Goal: Task Accomplishment & Management: Manage account settings

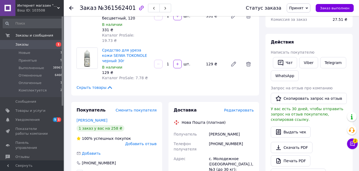
scroll to position [45, 0]
click at [204, 86] on div "Товары в заказе (2) Добавить товар Средство для уреза кожи SEIWA TOKONOLE черны…" at bounding box center [165, 34] width 188 height 122
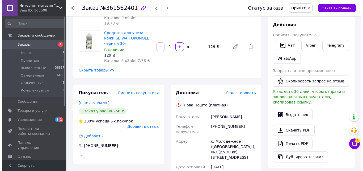
scroll to position [99, 0]
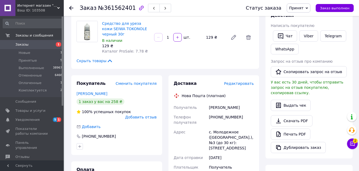
click at [248, 81] on span "Редактировать" at bounding box center [239, 83] width 30 height 4
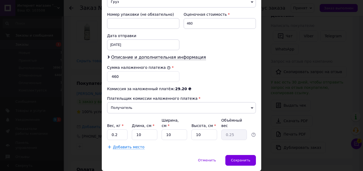
scroll to position [235, 0]
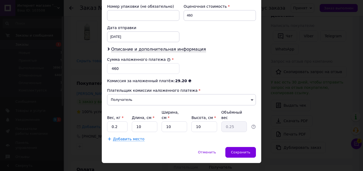
click at [241, 136] on div "Добавить место" at bounding box center [181, 138] width 149 height 5
click at [244, 150] on span "Сохранить" at bounding box center [240, 152] width 19 height 4
click at [247, 136] on div "Добавить место" at bounding box center [181, 138] width 149 height 5
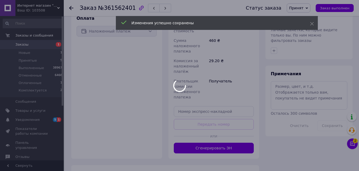
scroll to position [285, 0]
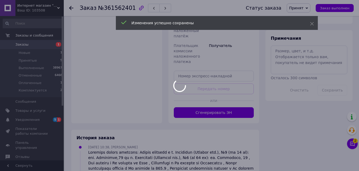
click at [260, 89] on div at bounding box center [179, 85] width 359 height 171
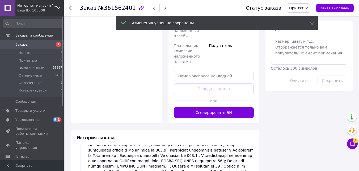
click at [222, 107] on button "Сгенерировать ЭН" at bounding box center [214, 112] width 80 height 11
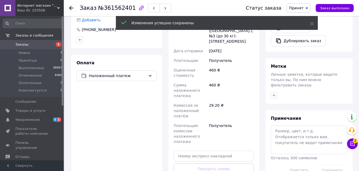
click at [265, 121] on div "Итого 2 товара 460 ₴ Доставка Необходимо уточнить Скидка Добавить Всего к оплат…" at bounding box center [310, 103] width 94 height 573
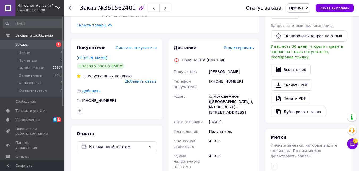
scroll to position [126, 0]
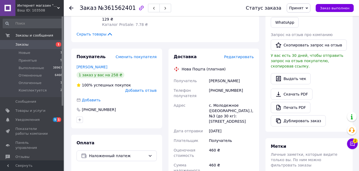
click at [259, 109] on div "Доставка Редактировать Нова Пошта (платная) Получатель Дяченко Ганна Телефон по…" at bounding box center [214, 165] width 91 height 234
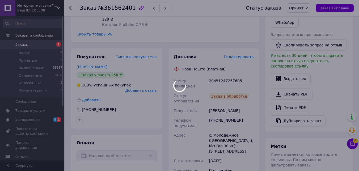
click at [218, 75] on div at bounding box center [179, 85] width 359 height 171
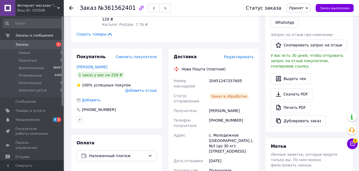
click at [225, 76] on div "20451247257605" at bounding box center [231, 83] width 47 height 15
copy div "20451247257605"
click at [328, 26] on div "Чат Viber Telegram WhatsApp" at bounding box center [309, 16] width 79 height 26
click at [345, 4] on button "Заказ выполнен" at bounding box center [335, 8] width 38 height 8
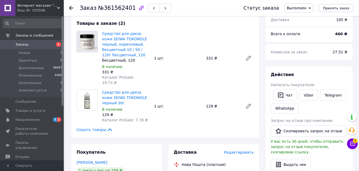
scroll to position [0, 0]
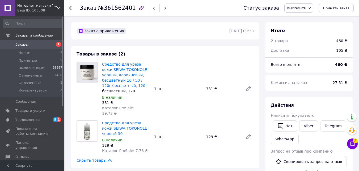
click at [198, 81] on div "Средство для уреза кожи SEIWA TOKONOLE черный, коричневый, бесцветный 10 / 50 /…" at bounding box center [178, 88] width 156 height 56
click at [192, 34] on div "Заказ с приложения" at bounding box center [153, 31] width 154 height 9
click at [187, 7] on div "Заказ №361562401" at bounding box center [156, 8] width 153 height 16
click at [102, 3] on div "Заказ №361562401" at bounding box center [126, 7] width 92 height 9
click at [44, 43] on span "Заказы" at bounding box center [32, 44] width 34 height 5
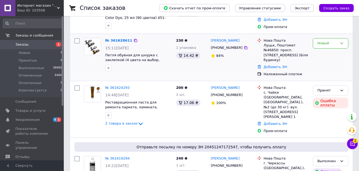
scroll to position [80, 0]
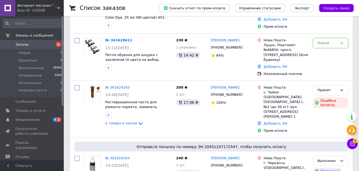
click at [352, 130] on icon at bounding box center [352, 130] width 6 height 6
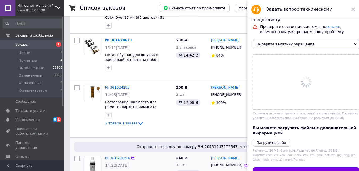
scroll to position [559, 0]
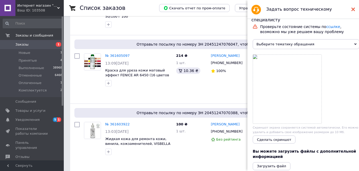
click at [353, 10] on use at bounding box center [354, 9] width 4 height 4
click at [199, 72] on div "214 ₴ 1 шт. 10.36 ₴" at bounding box center [191, 76] width 35 height 50
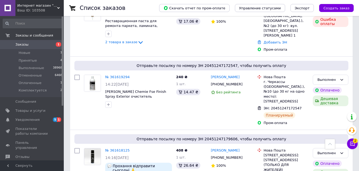
scroll to position [160, 0]
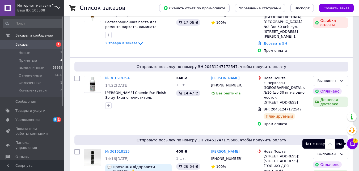
click at [352, 144] on icon at bounding box center [352, 143] width 5 height 5
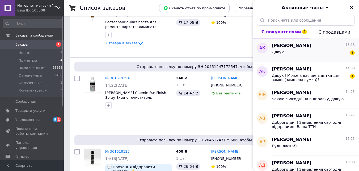
click at [316, 46] on div "Александр Котенёв 15:13" at bounding box center [313, 46] width 83 height 6
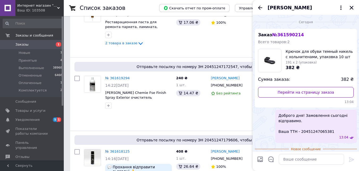
scroll to position [17, 0]
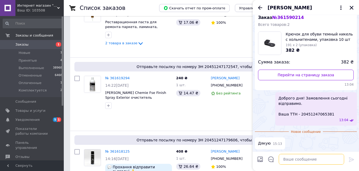
click at [316, 157] on textarea at bounding box center [311, 158] width 65 height 11
type textarea "Будь ласка)"
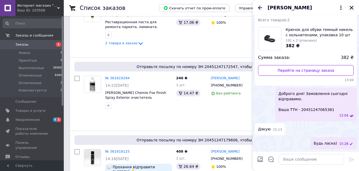
click at [352, 7] on icon "Закрыть" at bounding box center [352, 8] width 4 height 4
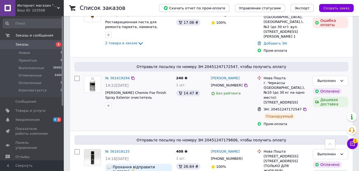
click at [156, 75] on div "№ 361619294" at bounding box center [139, 78] width 68 height 6
click at [27, 43] on span "Заказы" at bounding box center [32, 44] width 34 height 5
click at [191, 38] on div "200 ₴ 2 шт. 17.06 ₴" at bounding box center [191, 29] width 35 height 52
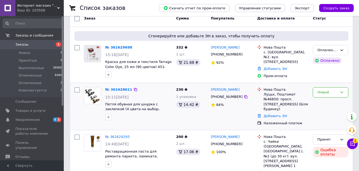
scroll to position [53, 0]
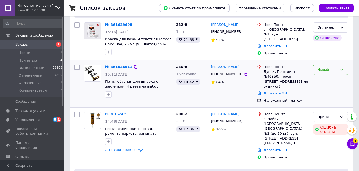
click at [338, 70] on div "Новый" at bounding box center [331, 69] width 36 height 10
click at [334, 81] on li "Принят" at bounding box center [330, 81] width 35 height 10
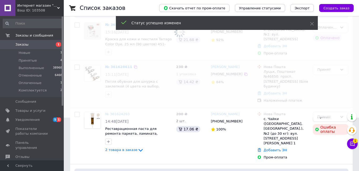
scroll to position [27, 0]
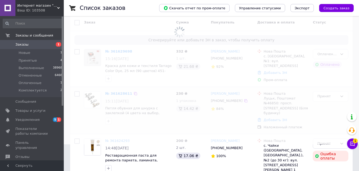
click at [342, 54] on icon at bounding box center [342, 54] width 4 height 4
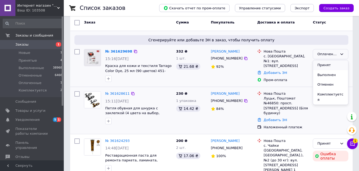
click at [341, 63] on li "Принят" at bounding box center [330, 65] width 35 height 10
click at [199, 87] on div "№ 361628611 15:11, 12.09.2025 Петля обувная для шнурка с заклепкой (4 цвета на …" at bounding box center [211, 110] width 283 height 47
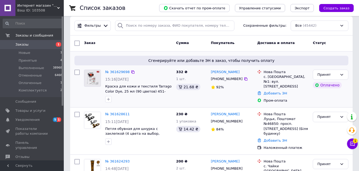
scroll to position [0, 0]
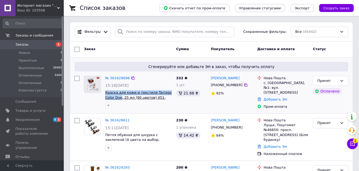
drag, startPoint x: 105, startPoint y: 91, endPoint x: 111, endPoint y: 97, distance: 8.7
click at [111, 97] on div "№ 361629698 15:16, 12.09.2025 Краска для кожи и текстиля Tarrago Color Dye, 25 …" at bounding box center [138, 91] width 71 height 37
copy span "Краска для кожи и текстиля Tarrago Color Dye"
click at [150, 53] on div "Заказ" at bounding box center [128, 49] width 92 height 10
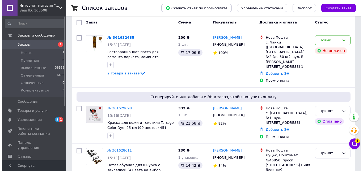
scroll to position [186, 0]
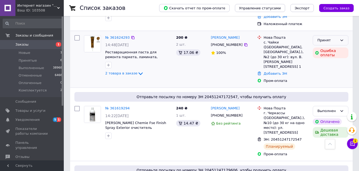
click at [335, 38] on div "Принят" at bounding box center [328, 41] width 20 height 6
click at [330, 56] on li "Отменен" at bounding box center [330, 61] width 35 height 10
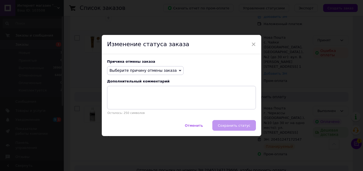
click at [158, 66] on span "Выберите причину отмены заказа" at bounding box center [145, 70] width 77 height 9
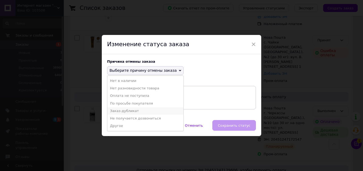
click at [132, 110] on li "Заказ-дубликат" at bounding box center [145, 110] width 76 height 7
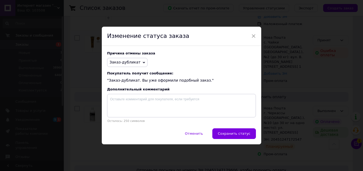
click at [241, 136] on button "Сохранить статус" at bounding box center [235, 133] width 44 height 11
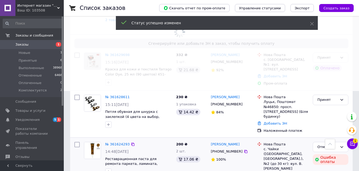
scroll to position [0, 0]
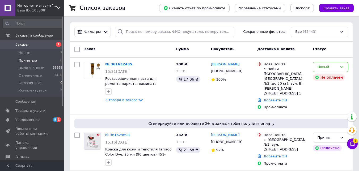
click at [46, 59] on li "Принятые 6" at bounding box center [32, 60] width 65 height 7
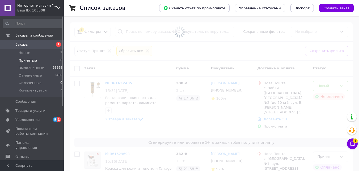
click at [220, 46] on span at bounding box center [179, 32] width 359 height 64
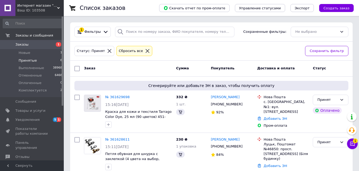
click at [265, 49] on div "Статус: Принят Сбросить все" at bounding box center [187, 51] width 229 height 13
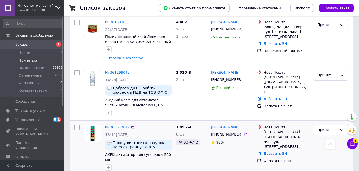
click at [225, 153] on div "Олександр Блоцький +380672918282 98%" at bounding box center [232, 147] width 47 height 50
click at [154, 124] on div "№ 360517617" at bounding box center [139, 127] width 68 height 6
click at [151, 124] on div "№ 360517617" at bounding box center [139, 127] width 68 height 6
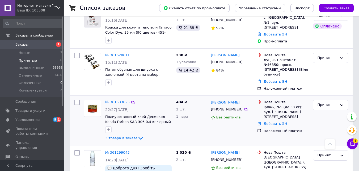
click at [193, 114] on div "1 пара" at bounding box center [191, 116] width 31 height 5
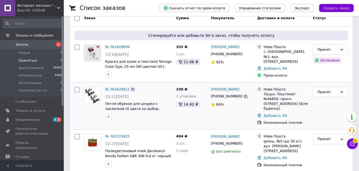
scroll to position [31, 0]
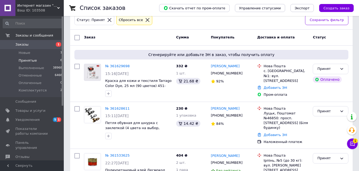
click at [157, 37] on div "Заказ" at bounding box center [128, 38] width 92 height 10
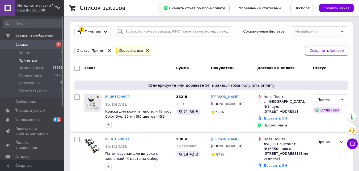
scroll to position [0, 0]
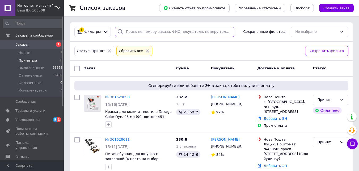
click at [161, 33] on input "search" at bounding box center [174, 32] width 119 height 10
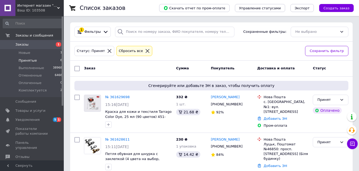
click at [57, 42] on span "1" at bounding box center [58, 44] width 5 height 5
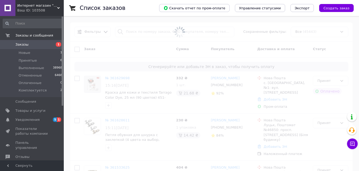
click at [155, 24] on div "Фильтры Сохраненные фильтры: Все (45443)" at bounding box center [211, 31] width 283 height 19
click at [159, 33] on input "search" at bounding box center [174, 32] width 119 height 10
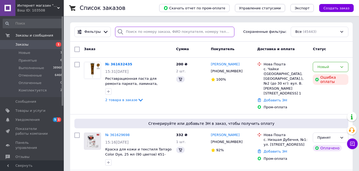
click at [159, 33] on input "search" at bounding box center [174, 32] width 119 height 10
paste input "0665633967"
type input "0665633967"
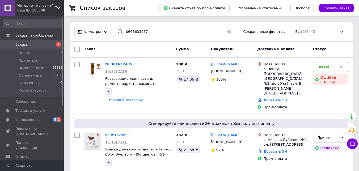
click at [149, 14] on div "Список заказов" at bounding box center [114, 8] width 69 height 16
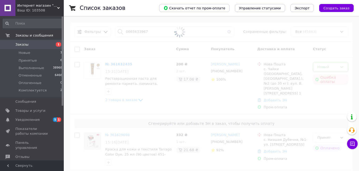
click at [145, 15] on div "Список заказов" at bounding box center [114, 8] width 69 height 16
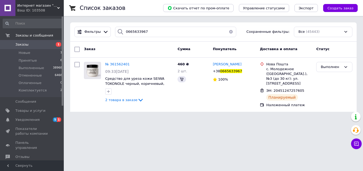
click at [151, 48] on div "Заказ" at bounding box center [129, 49] width 94 height 10
click at [158, 41] on div "Фильтры 0665633967 Сохраненные фильтры: Все (45443)" at bounding box center [213, 31] width 287 height 19
click at [159, 17] on div "Список заказов Скачать отчет по пром-оплате Управление статусами Экспорт Создат…" at bounding box center [214, 59] width 300 height 118
click at [33, 42] on span "Заказы" at bounding box center [32, 44] width 34 height 5
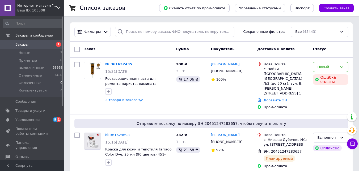
click at [39, 59] on li "Принятые 6" at bounding box center [32, 60] width 65 height 7
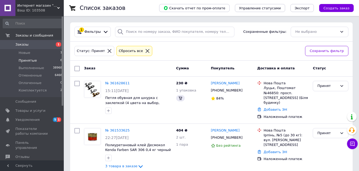
click at [184, 50] on div "Статус: Принят Сбросить все" at bounding box center [187, 51] width 229 height 13
click at [161, 79] on div "№ 361628611 15:11, 12.09.2025 Петля обувная для шнурка с заклепкой (4 цвета на …" at bounding box center [138, 96] width 71 height 37
click at [115, 82] on link "№ 361628611" at bounding box center [117, 83] width 24 height 4
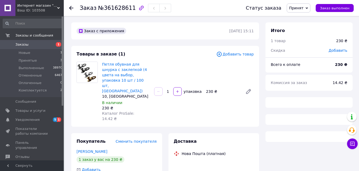
click at [171, 60] on div "Петля обувная для шнурка с заклепкой (4 цвета на выбор, упаковка 10 шт / 100 шт…" at bounding box center [178, 91] width 156 height 62
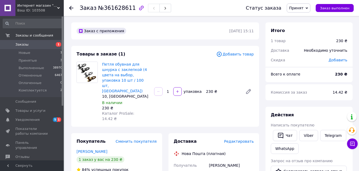
click at [170, 60] on div "Товары в заказе (1) Добавить товар Петля обувная для шнурка с заклепкой (4 цвет…" at bounding box center [165, 86] width 188 height 81
click at [40, 41] on link "Заказы 1" at bounding box center [32, 44] width 65 height 9
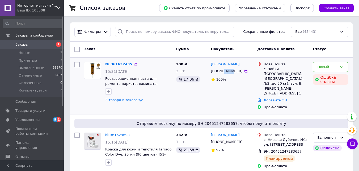
drag, startPoint x: 223, startPoint y: 71, endPoint x: 230, endPoint y: 73, distance: 7.4
click at [230, 73] on div "[PHONE_NUMBER]" at bounding box center [227, 71] width 34 height 7
click at [134, 45] on div "Заказ" at bounding box center [128, 49] width 92 height 10
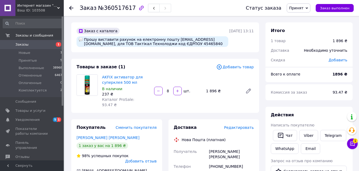
click at [170, 45] on div "Прошу виставити рахунок на електронну пошту tacticaltechnology8@gmail.com, для …" at bounding box center [153, 41] width 152 height 11
copy div "45465840"
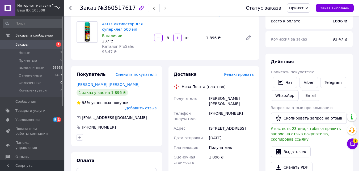
scroll to position [53, 0]
drag, startPoint x: 209, startPoint y: 93, endPoint x: 255, endPoint y: 91, distance: 45.8
click at [255, 91] on div "Доставка Редактировать Нова Пошта (платная) Получатель Блоцький Олександр Телеф…" at bounding box center [214, 144] width 91 height 157
copy div "Блоцький Олександр"
click at [218, 123] on div "г. Киев (Киевская обл.), №2: ул. Богатырская, 11" at bounding box center [231, 128] width 47 height 10
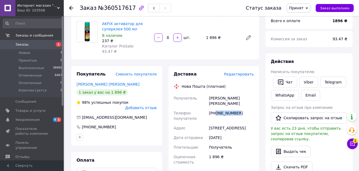
drag, startPoint x: 215, startPoint y: 102, endPoint x: 238, endPoint y: 101, distance: 22.9
click at [238, 108] on div "+380672918282" at bounding box center [231, 115] width 47 height 15
copy div "0672918282"
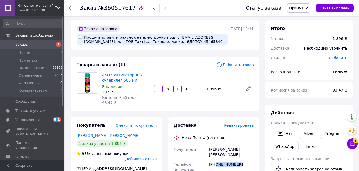
scroll to position [0, 0]
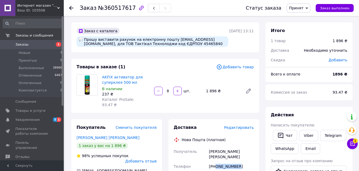
click at [205, 103] on div "AKFIX активатор для суперклея 500 мл В наличии 237 ₴ Каталог ProSale: 93.47 ₴ 8…" at bounding box center [178, 90] width 156 height 35
click at [172, 63] on div "Товары в заказе (1) Добавить товар AKFIX активатор для суперклея 500 мл В налич…" at bounding box center [165, 86] width 188 height 54
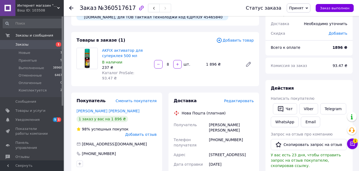
scroll to position [53, 0]
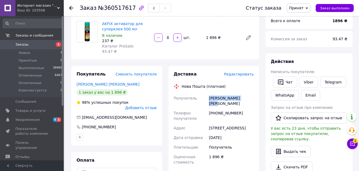
drag, startPoint x: 209, startPoint y: 92, endPoint x: 251, endPoint y: 89, distance: 42.7
click at [251, 93] on div "Блоцький Олександр" at bounding box center [231, 100] width 47 height 15
copy div "Блоцький Олександр"
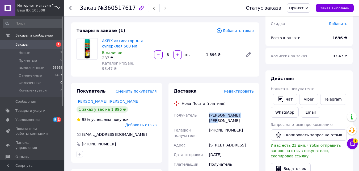
scroll to position [27, 0]
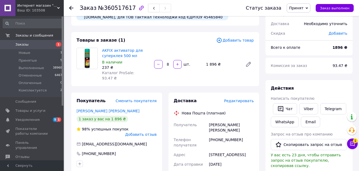
click at [308, 52] on div "Всего к оплате" at bounding box center [299, 47] width 62 height 12
click at [343, 3] on div "Статус заказа Принят Выполнен Отменен Оплаченный Комплектуется Заказ выполнен" at bounding box center [297, 7] width 113 height 9
click at [337, 3] on div "Статус заказа Принят Выполнен Отменен Оплаченный Комплектуется Заказ выполнен" at bounding box center [297, 7] width 113 height 9
click at [337, 5] on button "Заказ выполнен" at bounding box center [335, 8] width 38 height 8
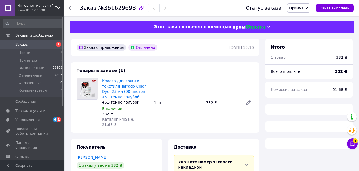
click at [180, 78] on div "Краска для кожи и текстиля Tarrago Color Dye, 25 мл (90 цветов) 451-темно голуб…" at bounding box center [178, 102] width 156 height 51
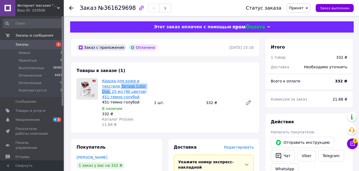
drag, startPoint x: 102, startPoint y: 85, endPoint x: 132, endPoint y: 86, distance: 30.6
click at [132, 86] on div "Краска для кожи и текстиля Tarrago Color Dye, 25 мл (90 цветов) 451-темно голуб…" at bounding box center [126, 102] width 52 height 51
copy link "Tarrago Color Dye,"
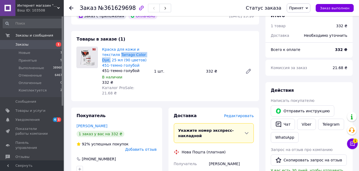
scroll to position [106, 0]
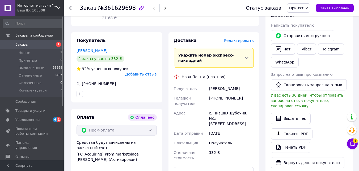
drag, startPoint x: 210, startPoint y: 77, endPoint x: 244, endPoint y: 78, distance: 34.8
click at [244, 84] on div "[PERSON_NAME]" at bounding box center [231, 89] width 47 height 10
copy div "[PERSON_NAME]"
drag, startPoint x: 217, startPoint y: 87, endPoint x: 249, endPoint y: 86, distance: 32.7
click at [249, 93] on div "[PHONE_NUMBER]" at bounding box center [231, 100] width 47 height 15
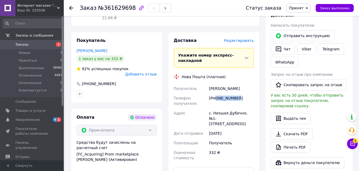
copy div "0956423000"
drag, startPoint x: 223, startPoint y: 103, endPoint x: 249, endPoint y: 102, distance: 26.1
click at [249, 108] on div "с. Низшая Дубечня, №1: [STREET_ADDRESS]" at bounding box center [231, 118] width 47 height 20
copy div "Низшая Дубечня, №1"
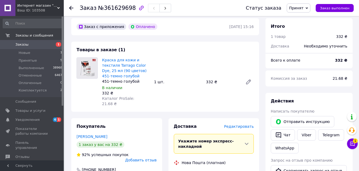
scroll to position [0, 0]
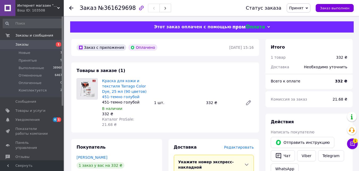
click at [173, 106] on div "Краска для кожи и текстиля Tarrago Color Dye, 25 мл (90 цветов) 451-темно голуб…" at bounding box center [178, 102] width 156 height 51
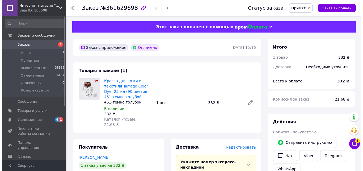
scroll to position [53, 0]
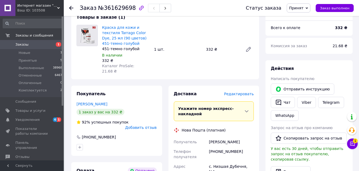
click at [237, 92] on span "Редактировать" at bounding box center [239, 94] width 30 height 4
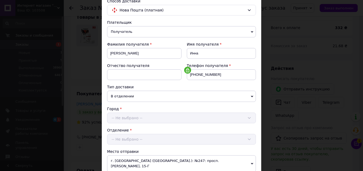
scroll to position [133, 0]
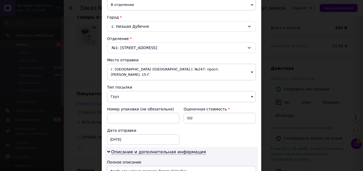
click at [171, 65] on span "г. [GEOGRAPHIC_DATA] ([GEOGRAPHIC_DATA].): №247: просп. [PERSON_NAME], 15-Г" at bounding box center [181, 72] width 149 height 16
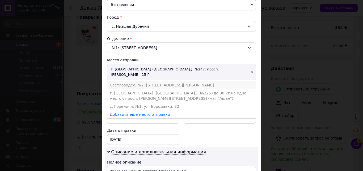
click at [172, 81] on li "Светловодск: №2: [STREET_ADDRESS][PERSON_NAME]" at bounding box center [181, 85] width 149 height 8
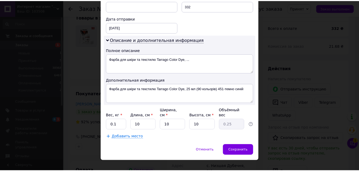
scroll to position [242, 0]
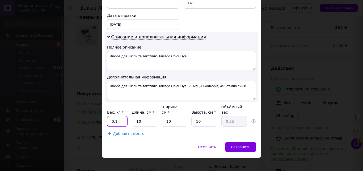
click at [115, 117] on input "0.1" at bounding box center [117, 121] width 20 height 11
drag, startPoint x: 243, startPoint y: 131, endPoint x: 243, endPoint y: 138, distance: 6.9
drag, startPoint x: 242, startPoint y: 139, endPoint x: 243, endPoint y: 135, distance: 4.6
click at [242, 144] on span "Сохранить" at bounding box center [240, 146] width 19 height 4
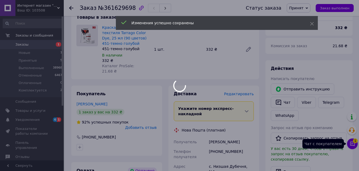
click at [355, 144] on div at bounding box center [179, 85] width 359 height 171
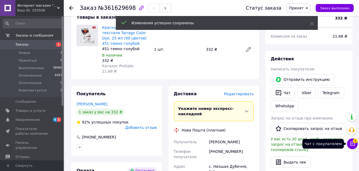
click at [353, 144] on icon at bounding box center [352, 143] width 5 height 5
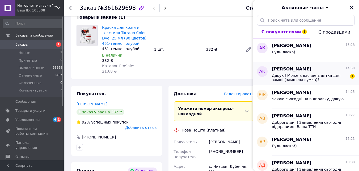
click at [320, 69] on div "Анна Калачева 14:58" at bounding box center [313, 69] width 83 height 6
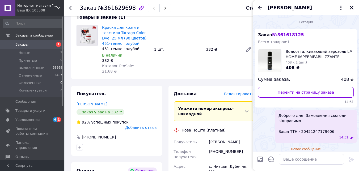
scroll to position [28, 0]
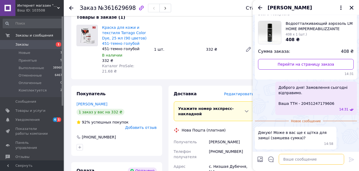
click at [315, 159] on textarea at bounding box center [311, 158] width 65 height 11
type textarea "Н"
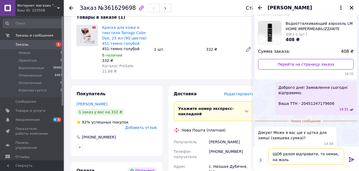
click at [277, 153] on textarea "ЩОб разом відправити, то немає, на жаль" at bounding box center [306, 156] width 76 height 16
click at [286, 160] on textarea "Щоб разом відправити, то немає, на жаль" at bounding box center [306, 156] width 76 height 16
type textarea "Щоб разом відправити, то немає, на жаль (на іншому скалі)"
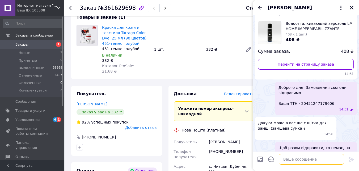
scroll to position [43, 0]
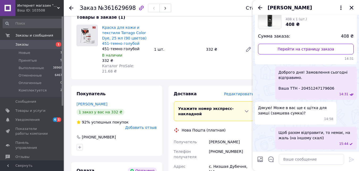
click at [298, 142] on div "15:44" at bounding box center [317, 143] width 73 height 5
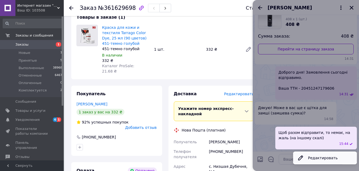
click at [324, 158] on button "Редактировать" at bounding box center [325, 157] width 64 height 11
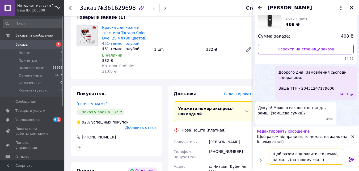
click at [310, 159] on textarea "Щоб разом відправити, то немає, на жаль (на іншому скалі)" at bounding box center [306, 156] width 76 height 16
type textarea "Щоб разом відправити, то немає, на жаль (на іншому складі)"
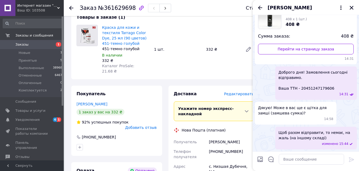
click at [264, 82] on div "Доброго дня! Замовлення сьогодні відправимо. Ваша ТТН - 20451247179606 14:31" at bounding box center [306, 82] width 102 height 33
click at [263, 83] on div "Доброго дня! Замовлення сьогодні відправимо. Ваша ТТН - 20451247179606 14:31" at bounding box center [306, 82] width 102 height 33
click at [353, 9] on icon "Закрыть" at bounding box center [352, 7] width 5 height 5
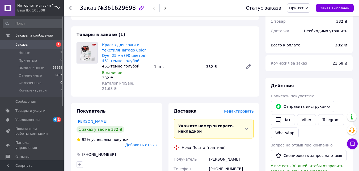
scroll to position [27, 0]
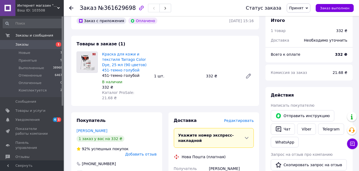
click at [187, 72] on div "1 шт." at bounding box center [178, 75] width 52 height 7
click at [210, 117] on div "Доставка" at bounding box center [199, 120] width 51 height 6
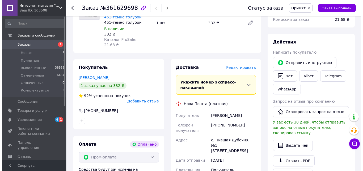
scroll to position [80, 0]
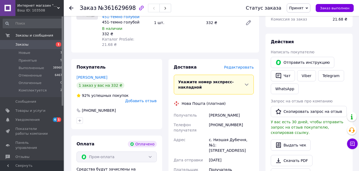
click at [212, 64] on div "Доставка" at bounding box center [199, 67] width 51 height 6
click at [245, 65] on span "Редактировать" at bounding box center [239, 67] width 30 height 4
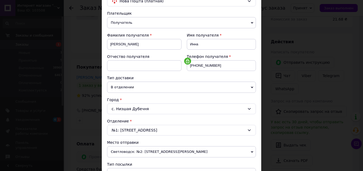
scroll to position [106, 0]
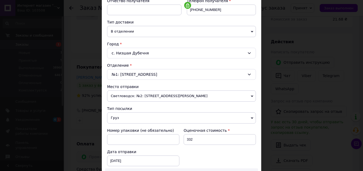
click at [169, 87] on div "Место отправки" at bounding box center [181, 86] width 149 height 5
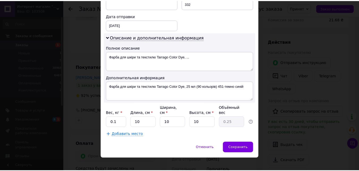
scroll to position [242, 0]
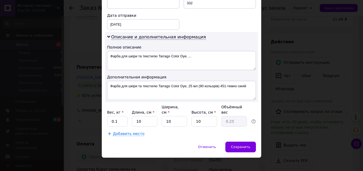
click at [225, 131] on div "Добавить место" at bounding box center [181, 133] width 149 height 5
drag, startPoint x: 242, startPoint y: 135, endPoint x: 245, endPoint y: 136, distance: 3.2
click at [247, 141] on div "Сохранить" at bounding box center [241, 146] width 31 height 11
click at [246, 131] on div "Добавить место" at bounding box center [181, 133] width 149 height 5
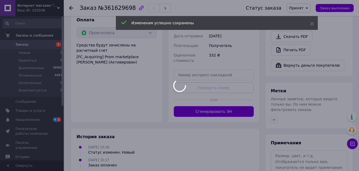
scroll to position [213, 0]
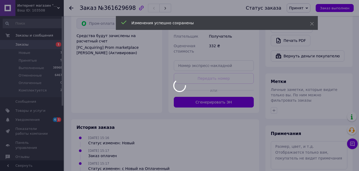
click at [261, 101] on div at bounding box center [179, 85] width 359 height 171
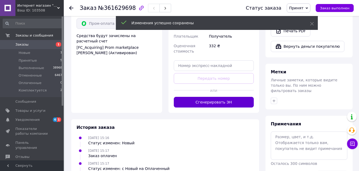
click at [226, 97] on button "Сгенерировать ЭН" at bounding box center [214, 102] width 80 height 11
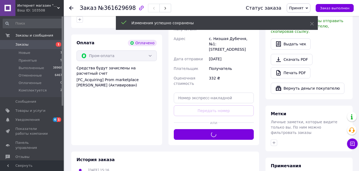
scroll to position [133, 0]
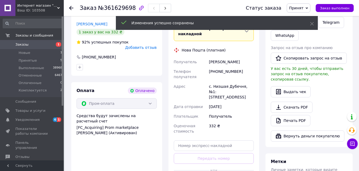
click at [263, 105] on div "Итого 1 товар 332 ₴ Доставка Необходимо уточнить Всего к оплате 332 ₴ Комиссия …" at bounding box center [310, 115] width 94 height 418
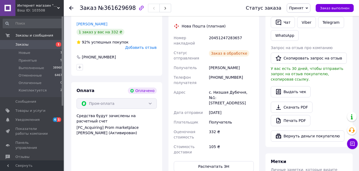
click at [222, 33] on div "20451247283657" at bounding box center [231, 40] width 47 height 15
copy div "20451247283657"
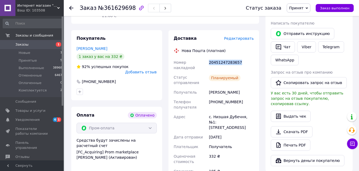
scroll to position [80, 0]
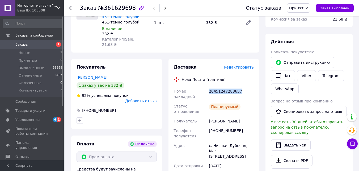
click at [259, 83] on div "Доставка Редактировать Нова Пошта (платная) Номер накладной 20451247283657 Стат…" at bounding box center [214, 144] width 91 height 171
click at [331, 12] on div "Статус заказа Принят Выполнен Отменен Оплаченный Комплектуется Заказ выполнен" at bounding box center [297, 7] width 113 height 9
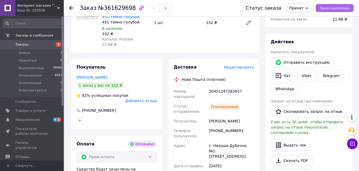
click at [331, 9] on span "Заказ выполнен" at bounding box center [335, 8] width 30 height 4
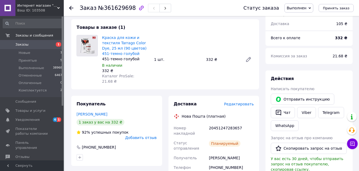
scroll to position [0, 0]
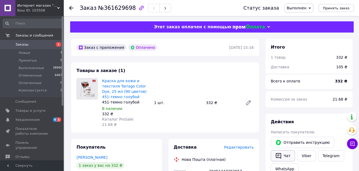
click at [287, 154] on button "Чат" at bounding box center [283, 155] width 24 height 11
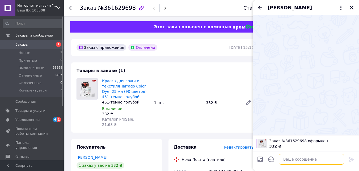
click at [331, 163] on textarea at bounding box center [311, 158] width 65 height 11
paste textarea "Доброго дня! Замовлення сьогодні відправимо. Ваша ТТН -"
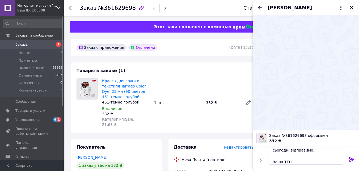
click at [236, 166] on div "20451247283657" at bounding box center [231, 173] width 47 height 15
copy div "20451247283657"
click at [322, 162] on textarea "Доброго дня! Замовлення сьогодні відправимо. Ваша ТТН -" at bounding box center [306, 156] width 76 height 16
paste textarea "20451247283657"
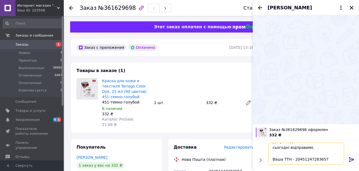
scroll to position [6, 0]
type textarea "Доброго дня! Замовлення сьогодні відправимо. Ваша ТТН - 20451247283657"
click at [353, 159] on icon at bounding box center [351, 159] width 5 height 5
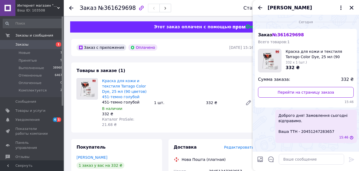
scroll to position [0, 0]
click at [352, 7] on icon "Закрыть" at bounding box center [352, 7] width 5 height 5
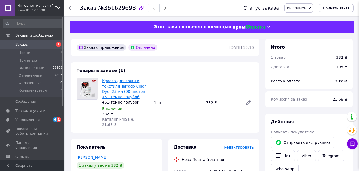
click at [138, 81] on link "Краска для кожи и текстиля Tarrago Color Dye, 25 мл (90 цветов) 451-темно голуб…" at bounding box center [124, 88] width 44 height 20
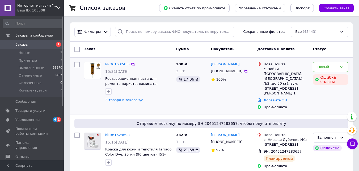
click at [170, 82] on span "Реставрационная паста для ремонта паркета, ламината, лестниц, дверей и наличник…" at bounding box center [138, 81] width 67 height 10
click at [161, 63] on div "№ 361632435" at bounding box center [139, 64] width 68 height 6
click at [163, 53] on div "Заказ" at bounding box center [128, 49] width 92 height 10
click at [162, 46] on div "Заказ" at bounding box center [128, 49] width 92 height 10
click at [159, 49] on div "Заказ" at bounding box center [128, 49] width 92 height 10
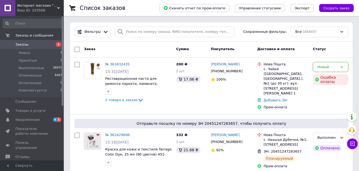
click at [144, 8] on div "Список заказов" at bounding box center [114, 8] width 69 height 16
click at [168, 139] on div "15:16[DATE]" at bounding box center [138, 141] width 67 height 5
drag, startPoint x: 292, startPoint y: 124, endPoint x: 292, endPoint y: 120, distance: 4.3
click at [291, 130] on div "Нова Пошта с. Низшая Дубечня, №1: [STREET_ADDRESS] ЭН: 20451247283657 Планируем…" at bounding box center [283, 150] width 56 height 40
click at [292, 104] on div "Нова Пошта с. Чайки ([GEOGRAPHIC_DATA], [GEOGRAPHIC_DATA].), №2 (до 30 кг): вул…" at bounding box center [283, 86] width 56 height 52
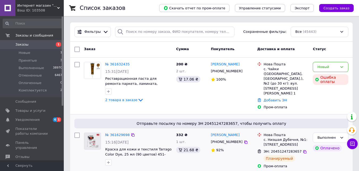
click at [220, 114] on div "Отправьте посылку по номеру ЭН 20451247283657, чтобы получить оплату № 36162969…" at bounding box center [211, 143] width 283 height 58
click at [162, 114] on div "Отправьте посылку по номеру ЭН 20451247283657, чтобы получить оплату № 36162969…" at bounding box center [211, 143] width 283 height 58
click at [127, 114] on div "Отправьте посылку по номеру ЭН 20451247283657, чтобы получить оплату № 36162969…" at bounding box center [211, 143] width 283 height 58
click at [122, 107] on div "№ 361632435 15:31[DATE] Реставрационная паста для ремонта паркета, ламината, ле…" at bounding box center [211, 85] width 283 height 56
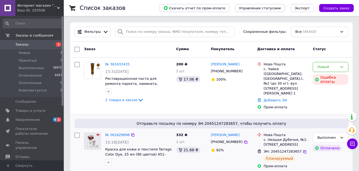
click at [80, 118] on div "Отправьте посылку по номеру ЭН 20451247283657, чтобы получить оплату" at bounding box center [211, 123] width 274 height 10
click at [115, 120] on span "Отправьте посылку по номеру ЭН 20451247283657, чтобы получить оплату" at bounding box center [212, 122] width 270 height 5
click at [201, 96] on div "200 ₴ 2 шт. 17.06 ₴" at bounding box center [191, 86] width 35 height 52
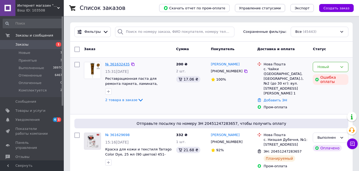
click at [118, 66] on link "№ 361632435" at bounding box center [117, 64] width 24 height 4
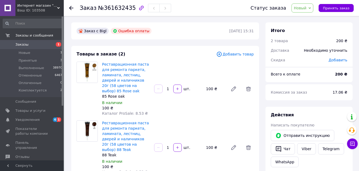
click at [298, 6] on span "Новый" at bounding box center [303, 7] width 22 height 9
click at [310, 51] on li "Комплектуется" at bounding box center [308, 51] width 33 height 8
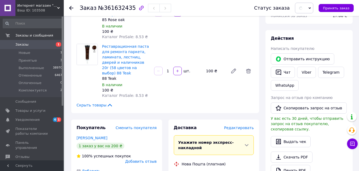
scroll to position [160, 0]
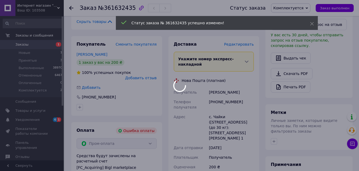
click at [137, 124] on div at bounding box center [179, 85] width 359 height 171
click at [161, 127] on body "Интернет магазин "Каблучок" Ваш ID: 103508 Сайт Интернет магазин "Каблучок" Каб…" at bounding box center [179, 65] width 359 height 450
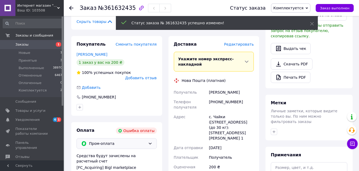
click at [147, 138] on div "Пром-оплата" at bounding box center [117, 143] width 80 height 11
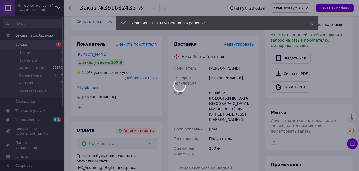
drag, startPoint x: 216, startPoint y: 92, endPoint x: 231, endPoint y: 87, distance: 16.3
click at [231, 90] on body "Интернет магазин "Каблучок" Ваш ID: 103508 Сайт Интернет магазин "Каблучок" Каб…" at bounding box center [179, 67] width 359 height 454
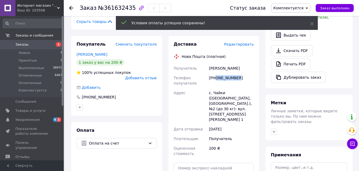
drag, startPoint x: 215, startPoint y: 67, endPoint x: 253, endPoint y: 65, distance: 37.8
click at [253, 73] on div "[PHONE_NUMBER]" at bounding box center [231, 80] width 47 height 15
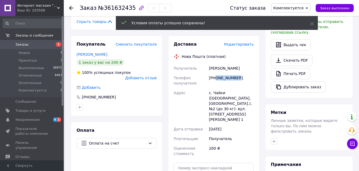
copy div "0958432505"
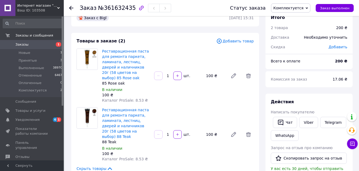
scroll to position [0, 0]
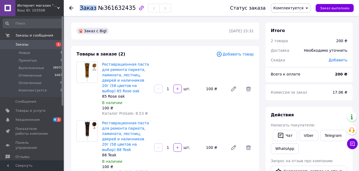
drag, startPoint x: 94, startPoint y: 8, endPoint x: 130, endPoint y: 9, distance: 35.7
click at [130, 9] on div "Заказ №361632435" at bounding box center [126, 7] width 92 height 9
copy span "Заказ"
drag, startPoint x: 128, startPoint y: 9, endPoint x: 96, endPoint y: 9, distance: 31.4
click at [98, 9] on span "№361632435" at bounding box center [117, 8] width 38 height 6
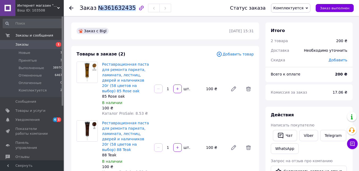
copy span "№361632435"
click at [179, 27] on div "Заказ с Bigl" at bounding box center [153, 31] width 154 height 9
click at [36, 41] on link "Заказы 1" at bounding box center [32, 44] width 65 height 9
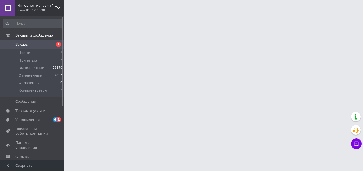
click at [66, 13] on html "Интернет магазин "Каблучок" Ваш ID: 103508 Сайт Интернет магазин "Каблучок" Каб…" at bounding box center [181, 6] width 363 height 13
click at [65, 13] on html "Интернет магазин "Каблучок" Ваш ID: 103508 Сайт Интернет магазин "Каблучок" Каб…" at bounding box center [181, 6] width 363 height 13
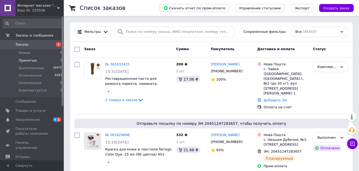
click at [48, 60] on li "Принятые 3" at bounding box center [32, 60] width 65 height 7
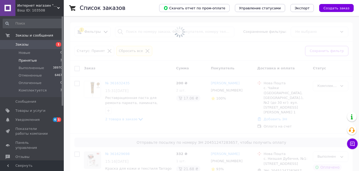
click at [67, 59] on span at bounding box center [179, 32] width 359 height 64
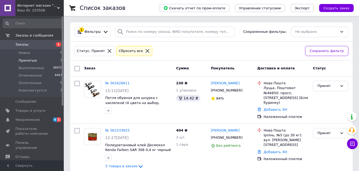
click at [67, 59] on div "Список заказов Скачать отчет по пром-оплате Управление статусами Экспорт Создат…" at bounding box center [212, 117] width 296 height 234
click at [160, 81] on div "№ 361628611" at bounding box center [139, 83] width 68 height 6
click at [110, 83] on link "№ 361628611" at bounding box center [117, 83] width 24 height 4
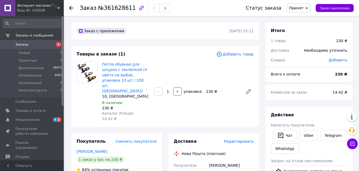
click at [227, 78] on div "Петля обувная для шнурка с заклепкой (4 цвета на выбор, упаковка 10 шт / 100 шт…" at bounding box center [178, 91] width 156 height 62
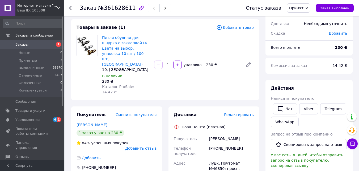
scroll to position [53, 0]
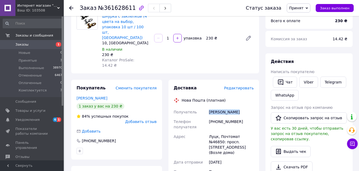
drag, startPoint x: 209, startPoint y: 97, endPoint x: 240, endPoint y: 93, distance: 30.6
click at [240, 107] on div "Бобрик Сергій" at bounding box center [231, 112] width 47 height 10
copy div "Бобрик Сергій"
drag, startPoint x: 215, startPoint y: 105, endPoint x: 251, endPoint y: 105, distance: 35.9
click at [251, 117] on div "+380968072685" at bounding box center [231, 124] width 47 height 15
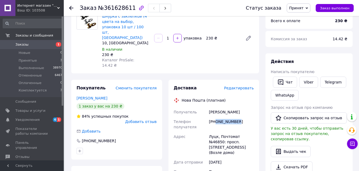
copy div "0968072685"
click at [210, 131] on div "Луцк, Почтомат №46850: просп. Молодежи, 12 (Возле дома)" at bounding box center [231, 144] width 47 height 26
copy div "Луцк"
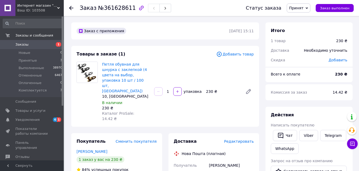
click at [208, 91] on div "Петля обувная для шнурка с заклепкой (4 цвета на выбор, упаковка 10 шт / 100 шт…" at bounding box center [178, 91] width 156 height 62
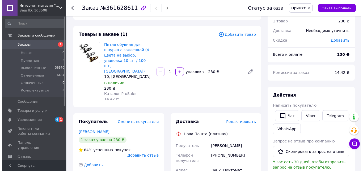
scroll to position [53, 0]
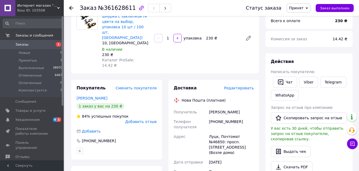
click at [214, 85] on div "Доставка" at bounding box center [199, 88] width 51 height 6
click at [239, 86] on span "Редактировать" at bounding box center [239, 88] width 30 height 4
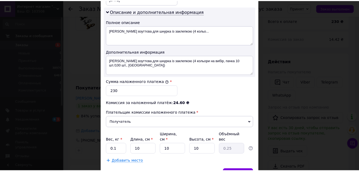
scroll to position [295, 0]
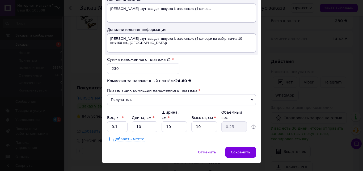
click at [248, 150] on span "Сохранить" at bounding box center [240, 152] width 19 height 4
click at [249, 136] on div "Добавить место" at bounding box center [181, 138] width 149 height 5
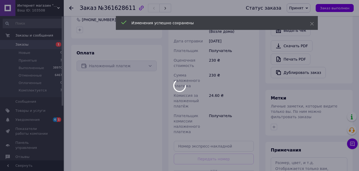
scroll to position [186, 0]
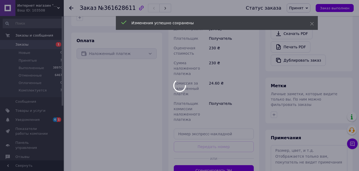
click at [261, 105] on div at bounding box center [179, 85] width 359 height 171
click at [264, 134] on body "Интернет магазин "Каблучок" Ваш ID: 103508 Сайт Интернет магазин "Каблучок" Каб…" at bounding box center [179, 26] width 359 height 424
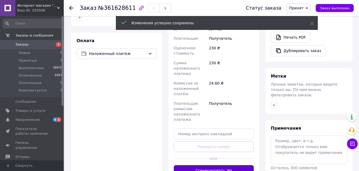
click at [239, 165] on button "Сгенерировать ЭН" at bounding box center [214, 170] width 80 height 11
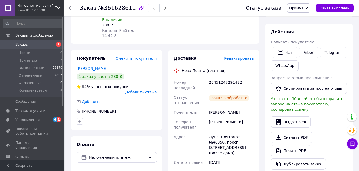
scroll to position [53, 0]
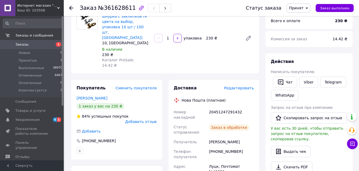
click at [223, 107] on div "20451247291432" at bounding box center [231, 114] width 47 height 15
copy div "20451247291432"
click at [307, 42] on div "Комиссия за заказ" at bounding box center [299, 39] width 62 height 12
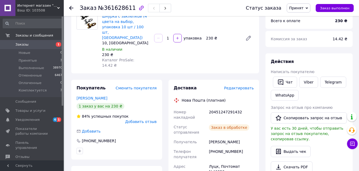
click at [337, 1] on div "Статус заказа Принят Выполнен Отменен Оплаченный Комплектуется Заказ выполнен" at bounding box center [294, 8] width 119 height 16
click at [332, 7] on span "Заказ выполнен" at bounding box center [335, 8] width 30 height 4
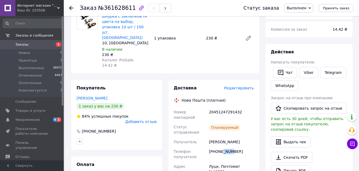
drag, startPoint x: 222, startPoint y: 130, endPoint x: 229, endPoint y: 130, distance: 7.2
click at [229, 146] on div "[PHONE_NUMBER]" at bounding box center [231, 153] width 47 height 15
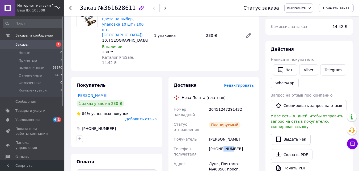
scroll to position [106, 0]
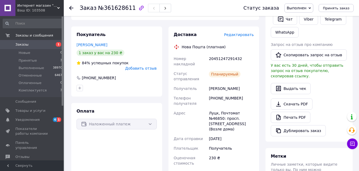
click at [222, 54] on div "20451247291432" at bounding box center [231, 61] width 47 height 15
copy div "20451247291432"
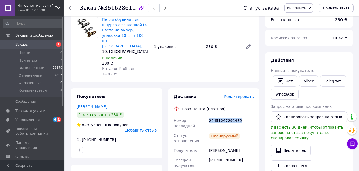
scroll to position [0, 0]
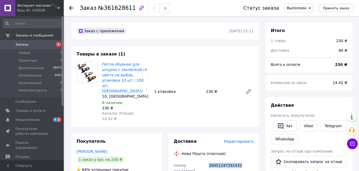
drag, startPoint x: 169, startPoint y: 86, endPoint x: 172, endPoint y: 63, distance: 23.1
click at [169, 83] on div "Петля обувная для шнурка с заклепкой (4 цвета на выбор, упаковка 10 шт / 100 шт…" at bounding box center [178, 91] width 156 height 62
click at [171, 55] on div "Товары в заказе (1) Петля обувная для шнурка с заклепкой (4 цвета на выбор, упа…" at bounding box center [165, 86] width 188 height 81
click at [176, 26] on div "Заказ с приложения 12.09.2025 | 15:11" at bounding box center [165, 30] width 188 height 17
click at [36, 41] on link "Заказы 1" at bounding box center [32, 44] width 65 height 9
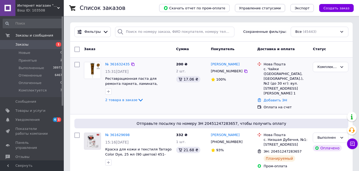
click at [188, 103] on div "200 ₴ 2 шт. 17.06 ₴" at bounding box center [191, 86] width 35 height 52
click at [117, 65] on link "№ 361632435" at bounding box center [117, 64] width 24 height 4
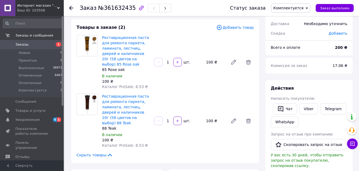
scroll to position [133, 0]
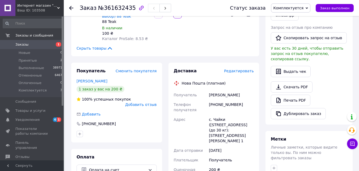
drag, startPoint x: 210, startPoint y: 83, endPoint x: 242, endPoint y: 84, distance: 31.7
click at [242, 90] on div "Семёнов Сергей" at bounding box center [231, 95] width 47 height 10
copy div "Семёнов Сергей"
drag, startPoint x: 217, startPoint y: 94, endPoint x: 243, endPoint y: 92, distance: 26.9
click at [243, 99] on div "[PHONE_NUMBER]" at bounding box center [231, 106] width 47 height 15
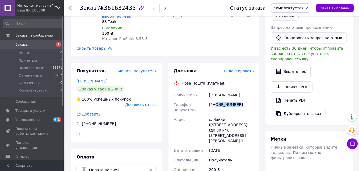
copy div "0958432505"
click at [219, 114] on div "с. Чайки ([STREET_ADDRESS] (до 30 кг): [STREET_ADDRESS][PERSON_NAME] 1" at bounding box center [231, 129] width 47 height 31
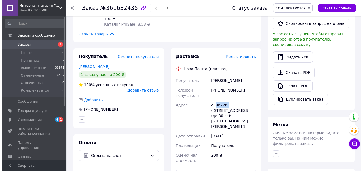
scroll to position [160, 0]
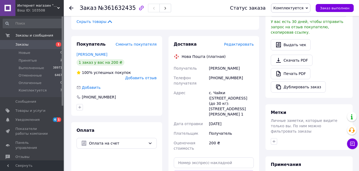
click at [245, 73] on div "[PHONE_NUMBER]" at bounding box center [231, 80] width 47 height 15
click at [242, 42] on span "Редактировать" at bounding box center [239, 44] width 30 height 4
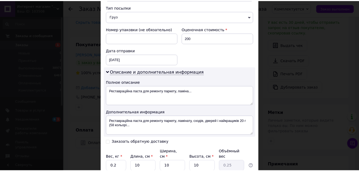
scroll to position [252, 0]
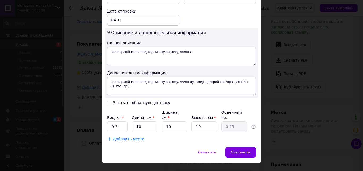
click at [234, 136] on div "Добавить место" at bounding box center [181, 138] width 149 height 5
click at [243, 150] on span "Сохранить" at bounding box center [240, 152] width 19 height 4
click at [246, 136] on div "Добавить место" at bounding box center [181, 138] width 149 height 5
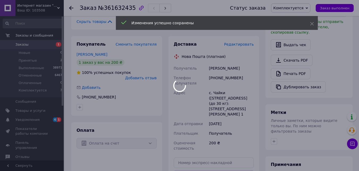
scroll to position [265, 0]
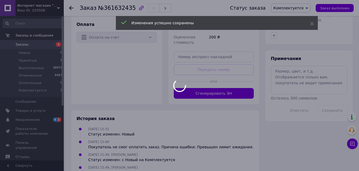
click at [260, 99] on div at bounding box center [179, 85] width 359 height 171
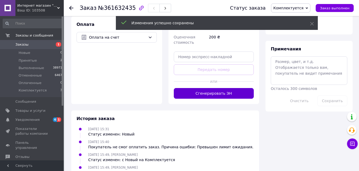
click at [242, 88] on button "Сгенерировать ЭН" at bounding box center [214, 93] width 80 height 11
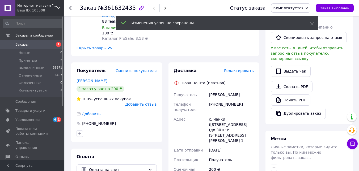
scroll to position [132, 0]
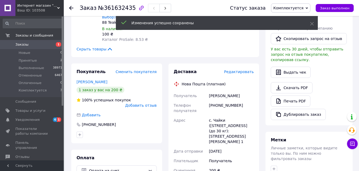
click at [260, 101] on div "Доставка Редактировать Нова Пошта (платная) Получатель Семёнов Сергей Телефон п…" at bounding box center [213, 149] width 97 height 173
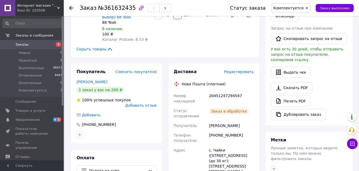
click at [222, 91] on div "20451247294547" at bounding box center [231, 98] width 47 height 15
click at [339, 66] on div "Выдать чек" at bounding box center [309, 71] width 77 height 11
click at [335, 9] on span "Заказ выполнен" at bounding box center [335, 8] width 30 height 4
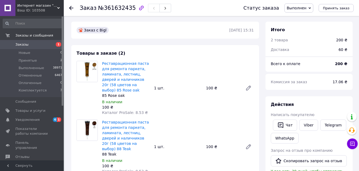
scroll to position [0, 0]
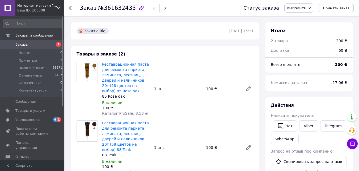
click at [210, 98] on div "Реставрационная паста для ремонта паркета, ламината, лестниц, дверей и наличник…" at bounding box center [178, 88] width 156 height 56
click at [178, 29] on div "Заказ с Bigl" at bounding box center [153, 31] width 154 height 9
click at [40, 42] on span "Заказы" at bounding box center [32, 44] width 34 height 5
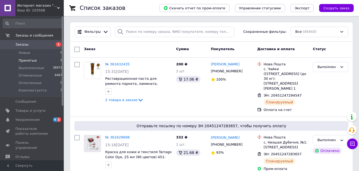
click at [33, 62] on span "Принятые" at bounding box center [28, 60] width 18 height 5
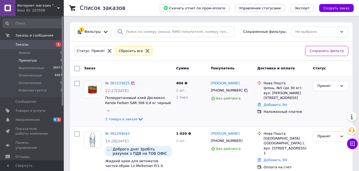
scroll to position [17, 0]
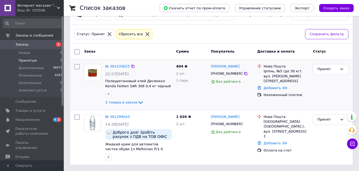
click at [204, 93] on div "404 ₴ 2 шт. 1 пара" at bounding box center [191, 85] width 35 height 46
click at [116, 104] on div "3 товара в заказе" at bounding box center [138, 102] width 67 height 6
click at [121, 101] on span "3 товара в заказе" at bounding box center [121, 102] width 32 height 4
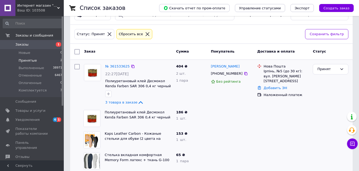
drag, startPoint x: 176, startPoint y: 103, endPoint x: 182, endPoint y: 100, distance: 7.7
click at [176, 103] on div "404 ₴ 2 шт. 1 пара" at bounding box center [191, 85] width 35 height 46
drag, startPoint x: 223, startPoint y: 74, endPoint x: 231, endPoint y: 73, distance: 7.8
click at [231, 73] on div "[PHONE_NUMBER]" at bounding box center [227, 73] width 34 height 7
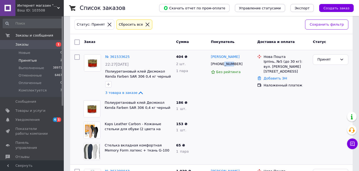
scroll to position [27, 0]
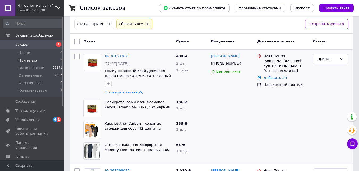
click at [180, 145] on span "65 ₴" at bounding box center [180, 144] width 9 height 4
click at [120, 56] on link "№ 361533625" at bounding box center [117, 56] width 24 height 4
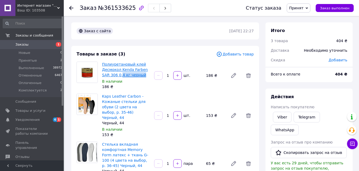
drag, startPoint x: 142, startPoint y: 75, endPoint x: 120, endPoint y: 74, distance: 22.1
click at [120, 74] on span "Полиуретановый клей Десмокол Kenda Farben SAR 306 0,4 кг черный" at bounding box center [126, 69] width 48 height 16
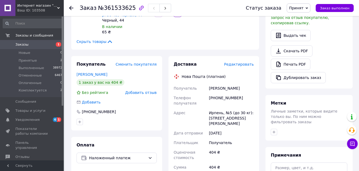
scroll to position [160, 0]
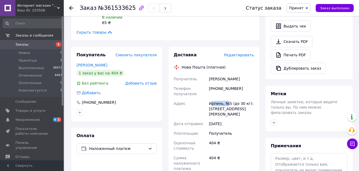
drag, startPoint x: 212, startPoint y: 97, endPoint x: 229, endPoint y: 98, distance: 16.5
click at [229, 98] on div "Ирпень, №5 (до 30 кг): [STREET_ADDRESS][PERSON_NAME]" at bounding box center [231, 108] width 47 height 20
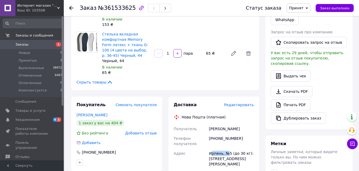
scroll to position [27, 0]
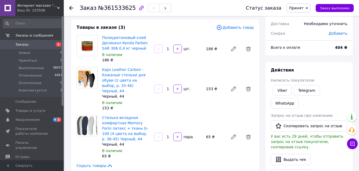
click at [205, 87] on div "153 ₴" at bounding box center [215, 88] width 22 height 7
click at [249, 86] on icon at bounding box center [248, 88] width 5 height 5
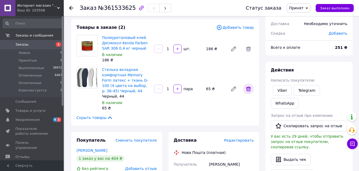
click at [247, 91] on icon at bounding box center [248, 88] width 5 height 5
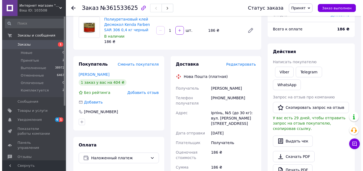
scroll to position [53, 0]
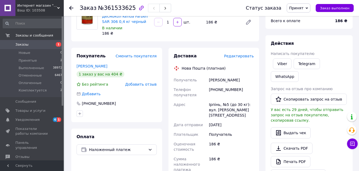
drag, startPoint x: 210, startPoint y: 79, endPoint x: 244, endPoint y: 78, distance: 33.8
click at [244, 78] on div "Полевик Сергій" at bounding box center [231, 80] width 47 height 10
drag, startPoint x: 217, startPoint y: 89, endPoint x: 244, endPoint y: 89, distance: 27.7
click at [245, 89] on div "[PHONE_NUMBER]" at bounding box center [231, 92] width 47 height 15
drag, startPoint x: 209, startPoint y: 105, endPoint x: 227, endPoint y: 103, distance: 18.9
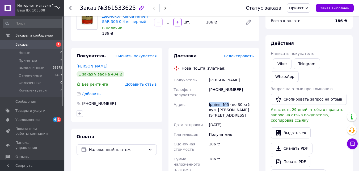
click at [227, 103] on div "Ірпінь, №5 (до 30 кг): вул. Сингаївського Миколи, 3Б" at bounding box center [231, 109] width 47 height 20
click at [241, 57] on span "Редактировать" at bounding box center [239, 56] width 30 height 4
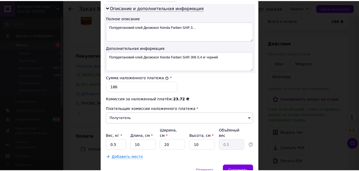
scroll to position [295, 0]
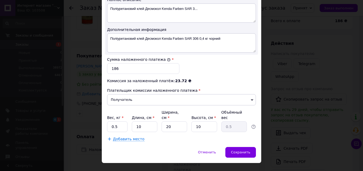
click at [245, 150] on span "Сохранить" at bounding box center [240, 152] width 19 height 4
click at [241, 136] on div "Добавить место" at bounding box center [181, 138] width 149 height 5
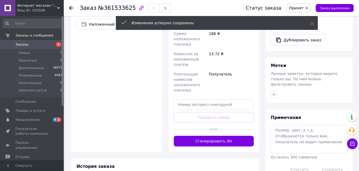
scroll to position [186, 0]
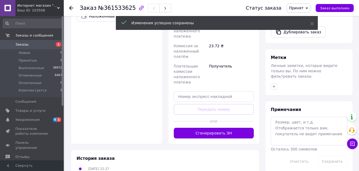
click at [262, 95] on div "Доставка Редактировать Нова Пошта (платная) Получатель Полевик Сергій Телефон п…" at bounding box center [213, 29] width 97 height 229
click at [238, 130] on button "Сгенерировать ЭН" at bounding box center [214, 132] width 80 height 11
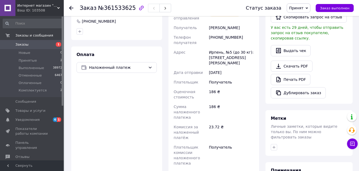
scroll to position [80, 0]
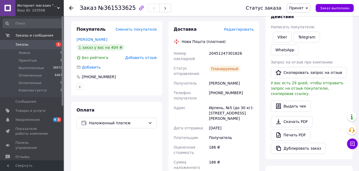
click at [247, 109] on div "Ирпень, №5 (до 30 кг): [STREET_ADDRESS][PERSON_NAME]" at bounding box center [231, 113] width 47 height 20
click at [234, 51] on div "20451247301826" at bounding box center [231, 55] width 47 height 15
click at [339, 24] on div "Действия Написать покупателю Viber Telegram WhatsApp Запрос на отзыв про компан…" at bounding box center [309, 84] width 77 height 140
click at [343, 7] on span "Заказ выполнен" at bounding box center [335, 8] width 30 height 4
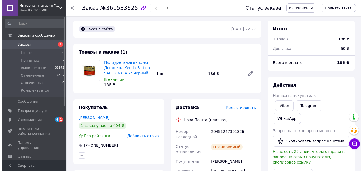
scroll to position [0, 0]
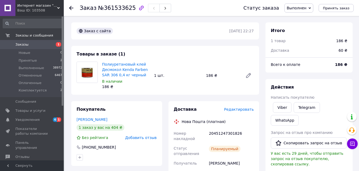
drag, startPoint x: 168, startPoint y: 86, endPoint x: 171, endPoint y: 65, distance: 21.2
click at [168, 86] on div "Полиуретановый клей Десмокол Kenda Farben SAR 306 0,4 кг черный В наличии 186 ₴…" at bounding box center [178, 75] width 156 height 30
click at [176, 34] on div "Заказ с сайта" at bounding box center [153, 31] width 154 height 9
click at [45, 43] on span "Заказы" at bounding box center [32, 44] width 34 height 5
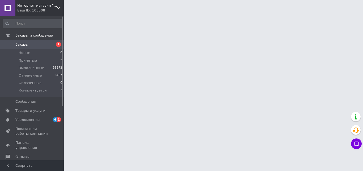
click at [65, 13] on html "Интернет магазин "Каблучок" Ваш ID: 103508 Сайт Интернет магазин "Каблучок" Каб…" at bounding box center [181, 6] width 363 height 13
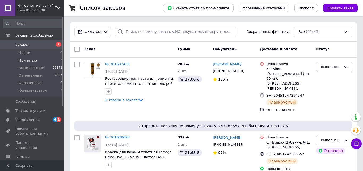
click at [34, 60] on span "Принятые" at bounding box center [28, 60] width 18 height 5
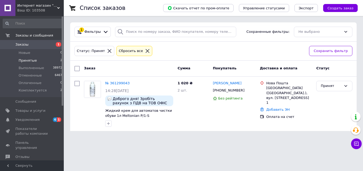
click at [165, 63] on div "Заказ Сумма Покупатель Доставка и оплата Статус" at bounding box center [213, 68] width 287 height 16
click at [188, 45] on div "Статус: Принят Сбросить все" at bounding box center [189, 51] width 233 height 13
click at [343, 87] on div "Принят" at bounding box center [335, 86] width 36 height 10
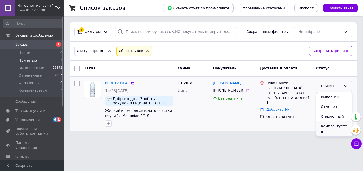
click at [339, 126] on li "Комплектуется" at bounding box center [335, 128] width 36 height 15
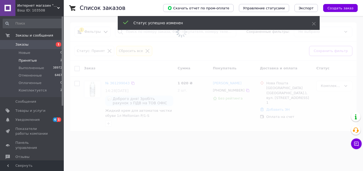
click at [175, 53] on span at bounding box center [181, 32] width 363 height 64
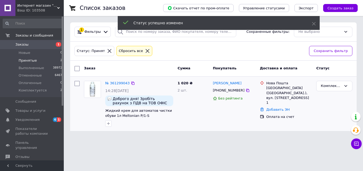
click at [176, 55] on div "Статус: Принят Сбросить все" at bounding box center [189, 51] width 233 height 13
click at [29, 42] on link "Заказы 1" at bounding box center [32, 44] width 65 height 9
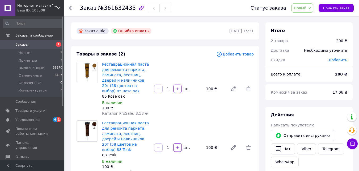
click at [174, 60] on div "Реставрационная паста для ремонта паркета, ламината, лестниц, дверей и наличник…" at bounding box center [178, 88] width 156 height 56
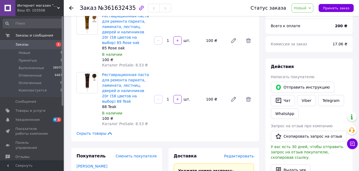
scroll to position [53, 0]
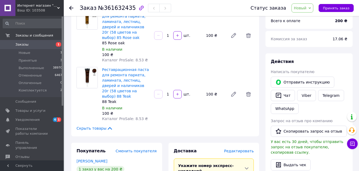
click at [168, 71] on div "Реставрационная паста для ремонта паркета, ламината, лестниц, дверей и наличник…" at bounding box center [178, 94] width 156 height 56
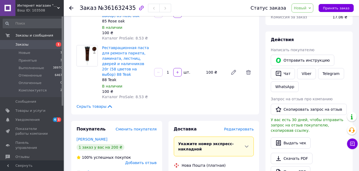
scroll to position [0, 0]
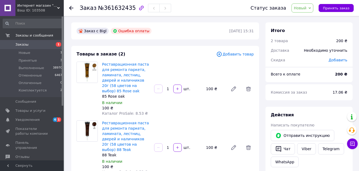
click at [166, 61] on div "Реставрационная паста для ремонта паркета, ламината, лестниц, дверей и наличник…" at bounding box center [178, 88] width 156 height 56
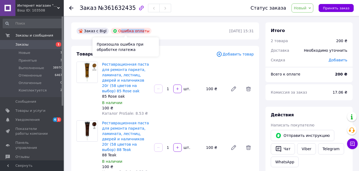
drag, startPoint x: 118, startPoint y: 31, endPoint x: 139, endPoint y: 31, distance: 21.0
click at [139, 31] on div "Ошибка оплаты" at bounding box center [131, 31] width 41 height 6
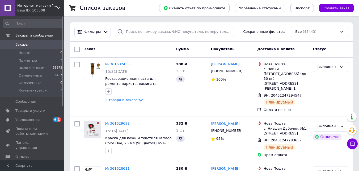
click at [44, 62] on li "Принятые 2" at bounding box center [32, 60] width 65 height 7
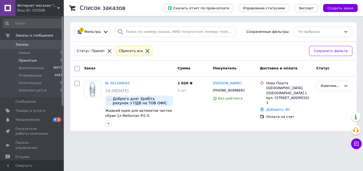
click at [183, 46] on div "Статус: Принят Сбросить все" at bounding box center [189, 51] width 233 height 13
click at [155, 17] on div "Список заказов Скачать отчет по пром-оплате Управление статусами Экспорт Создат…" at bounding box center [214, 68] width 300 height 137
click at [43, 40] on link "Заказы 0" at bounding box center [32, 44] width 65 height 9
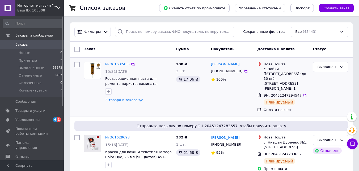
click at [146, 57] on div "№ 361632435 15:31, 12.09.2025 Реставрационная паста для ремонта паркета, ламина…" at bounding box center [211, 86] width 283 height 59
click at [138, 48] on div "Заказ" at bounding box center [128, 49] width 92 height 10
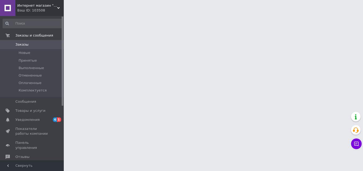
click at [65, 13] on html "Интернет магазин "Каблучок" Ваш ID: 103508 Сайт Интернет магазин "Каблучок" Каб…" at bounding box center [181, 6] width 363 height 13
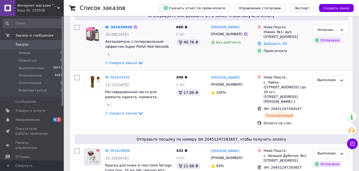
scroll to position [53, 0]
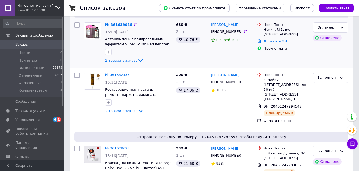
click at [128, 61] on span "2 товара в заказе" at bounding box center [121, 60] width 32 height 4
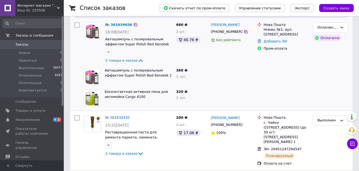
click at [176, 63] on div "680 ₴ 2 шт. 40.76 ₴" at bounding box center [191, 43] width 35 height 46
click at [120, 23] on link "№ 361639036" at bounding box center [118, 25] width 27 height 4
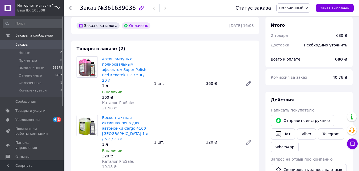
scroll to position [27, 0]
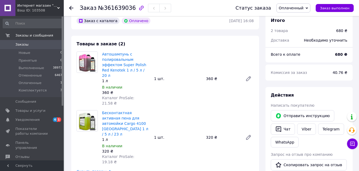
click at [184, 88] on div "Автошампунь с полировальным эффектом Super Polish Red Kenotek 1 л / 5 л / 20 л …" at bounding box center [178, 78] width 156 height 56
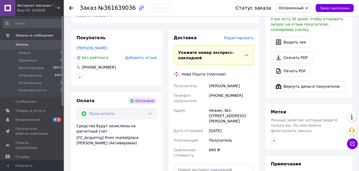
scroll to position [186, 0]
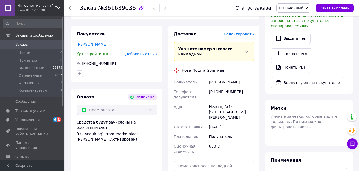
drag, startPoint x: 209, startPoint y: 60, endPoint x: 245, endPoint y: 62, distance: 35.9
click at [245, 77] on div "Барський Евген" at bounding box center [231, 82] width 47 height 10
copy div "Барський Евген"
drag, startPoint x: 215, startPoint y: 71, endPoint x: 246, endPoint y: 72, distance: 31.1
click at [247, 87] on div "[PHONE_NUMBER]" at bounding box center [231, 94] width 47 height 15
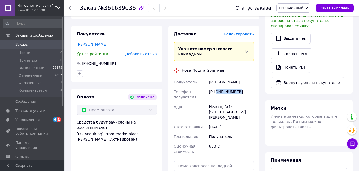
copy div "0955723446"
drag, startPoint x: 209, startPoint y: 85, endPoint x: 228, endPoint y: 85, distance: 19.2
click at [228, 102] on div "Нежин, №1: ул. [PERSON_NAME][STREET_ADDRESS]" at bounding box center [231, 112] width 47 height 20
copy div "Нежин, №1"
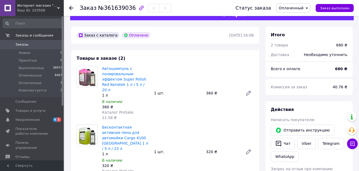
scroll to position [0, 0]
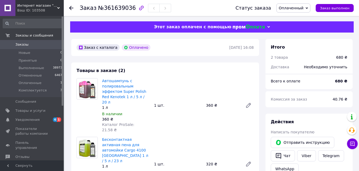
click at [185, 101] on div "1 шт." at bounding box center [178, 104] width 52 height 7
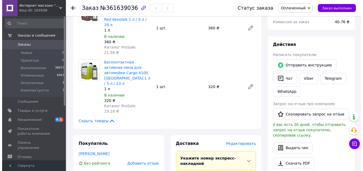
scroll to position [80, 0]
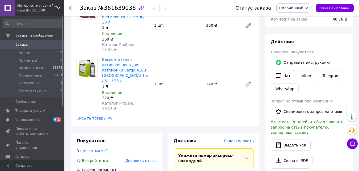
click at [222, 101] on div "Товары в заказе (2) Автошампунь с полировальным эффектом Super Polish Red Kenot…" at bounding box center [165, 53] width 188 height 143
click at [245, 138] on span "Редактировать" at bounding box center [239, 140] width 30 height 4
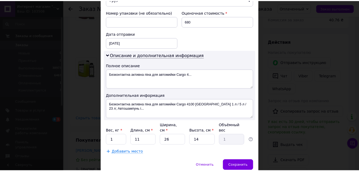
scroll to position [242, 0]
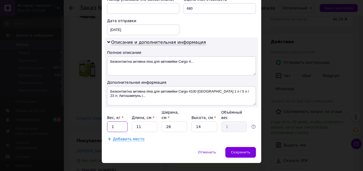
drag, startPoint x: 119, startPoint y: 116, endPoint x: 107, endPoint y: 116, distance: 12.2
click at [107, 121] on input "1" at bounding box center [117, 126] width 20 height 11
type input "2"
click at [233, 136] on div "Добавить место" at bounding box center [181, 138] width 149 height 5
drag, startPoint x: 239, startPoint y: 141, endPoint x: 239, endPoint y: 126, distance: 15.2
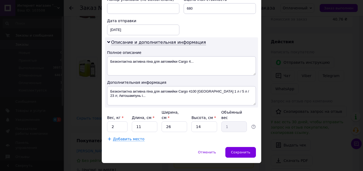
click at [239, 150] on span "Сохранить" at bounding box center [240, 152] width 19 height 4
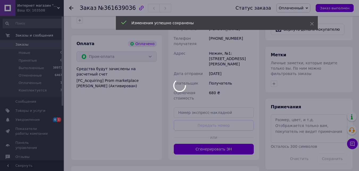
click at [262, 98] on div at bounding box center [179, 85] width 359 height 171
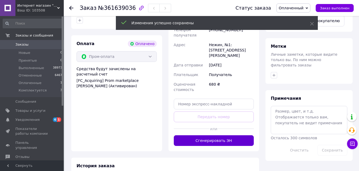
click at [241, 135] on button "Сгенерировать ЭН" at bounding box center [214, 140] width 80 height 11
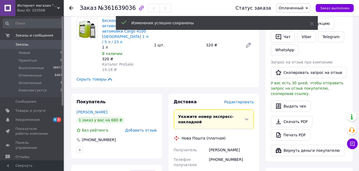
scroll to position [115, 0]
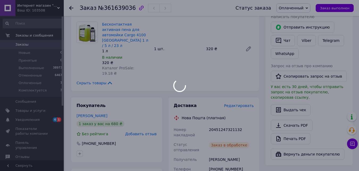
click at [225, 107] on div at bounding box center [179, 85] width 359 height 171
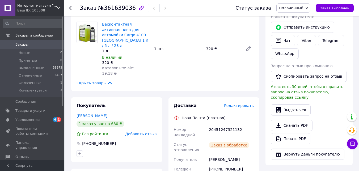
click at [225, 124] on div "20451247321132" at bounding box center [231, 131] width 47 height 15
copy div "20451247321132"
click at [338, 55] on div "Отправить инструкцию   Чат Viber Telegram WhatsApp" at bounding box center [309, 39] width 79 height 39
click at [337, 12] on div "Статус заказа Оплаченный Принят Выполнен Отменен Комплектуется Заказ выполнен" at bounding box center [292, 7] width 124 height 9
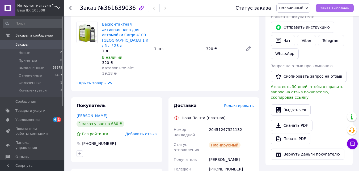
click at [339, 6] on span "Заказ выполнен" at bounding box center [335, 8] width 30 height 4
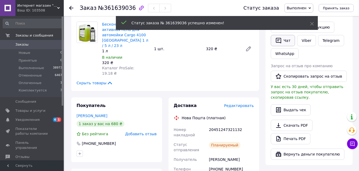
click at [275, 43] on button "Чат" at bounding box center [283, 40] width 24 height 11
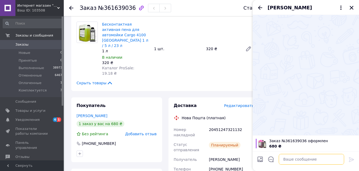
click at [306, 160] on textarea at bounding box center [311, 158] width 65 height 11
paste textarea "Доброго дня! Замовлення сьогодні відправимо. Ваша ТТН -"
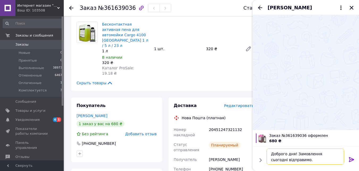
scroll to position [10, 0]
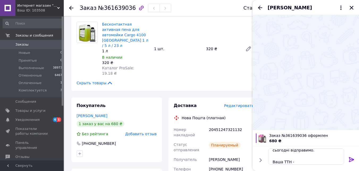
click at [222, 124] on div "20451247321132" at bounding box center [231, 131] width 47 height 15
copy div "20451247321132"
click at [322, 160] on textarea "Доброго дня! Замовлення сьогодні відправимо. Ваша ТТН -" at bounding box center [306, 156] width 76 height 16
paste textarea "20451247321132"
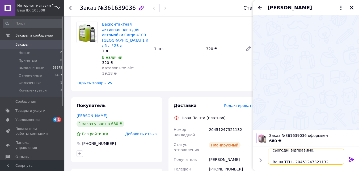
scroll to position [6, 0]
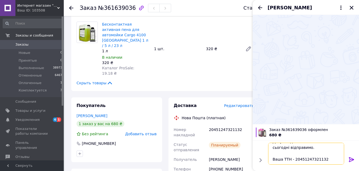
type textarea "Доброго дня! Замовлення сьогодні відправимо. Ваша ТТН - 20451247321132"
click at [351, 160] on icon at bounding box center [352, 159] width 6 height 6
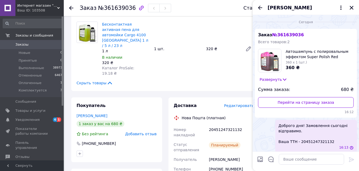
scroll to position [0, 0]
click at [335, 18] on div "Сегодня Заказ № 361639036 Всего товаров: 2 Автошампунь с полировальным эффектом…" at bounding box center [306, 85] width 106 height 140
click at [352, 7] on icon "Закрыть" at bounding box center [352, 8] width 4 height 4
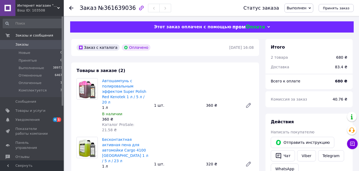
click at [187, 90] on div "Автошампунь с полировальным эффектом Super Polish Red Kenotek 1 л / 5 л / 20 л …" at bounding box center [178, 105] width 156 height 56
click at [181, 88] on div "Автошампунь с полировальным эффектом Super Polish Red Kenotek 1 л / 5 л / 20 л …" at bounding box center [178, 105] width 156 height 56
click at [195, 43] on div "Заказ с каталога Оплачено" at bounding box center [153, 47] width 154 height 9
click at [203, 5] on div "Заказ №361639036" at bounding box center [156, 8] width 153 height 16
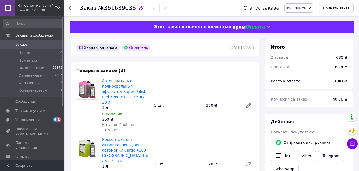
click at [43, 44] on span "Заказы" at bounding box center [32, 44] width 34 height 5
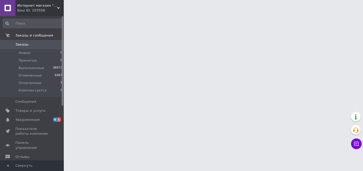
click at [65, 13] on html "Интернет магазин "Каблучок" Ваш ID: 103508 Сайт Интернет магазин "Каблучок" Каб…" at bounding box center [181, 6] width 363 height 13
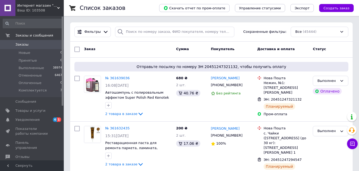
click at [149, 14] on div "Список заказов" at bounding box center [114, 8] width 69 height 16
click at [154, 56] on div "Заказ Сумма Покупатель Доставка и оплата Статус" at bounding box center [211, 49] width 283 height 16
click at [149, 4] on div "Список заказов" at bounding box center [114, 8] width 69 height 16
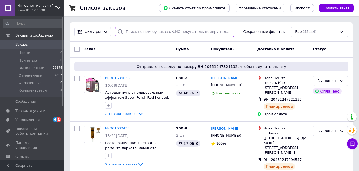
click at [142, 31] on input "search" at bounding box center [174, 32] width 119 height 10
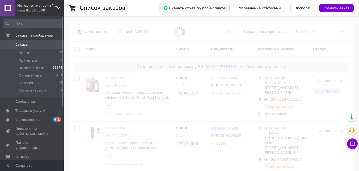
type input "0954126260"
click at [148, 18] on span at bounding box center [179, 32] width 359 height 64
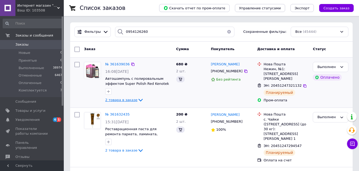
click at [138, 99] on icon at bounding box center [141, 100] width 6 height 6
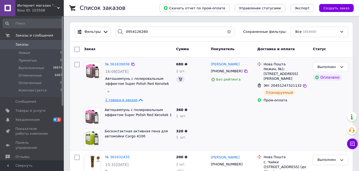
click at [160, 51] on div "Заказ" at bounding box center [128, 49] width 92 height 10
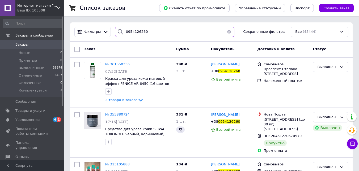
click at [157, 32] on input "0954126260" at bounding box center [174, 32] width 119 height 10
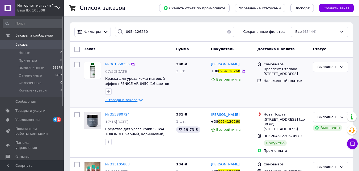
click at [138, 99] on icon at bounding box center [141, 100] width 6 height 6
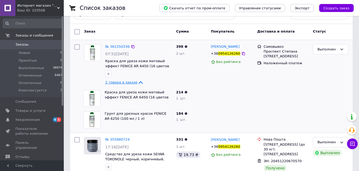
scroll to position [27, 0]
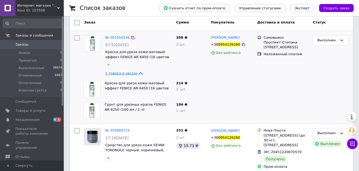
click at [197, 94] on div "214 ₴ 1   шт." at bounding box center [191, 88] width 35 height 21
click at [209, 98] on div at bounding box center [232, 88] width 47 height 21
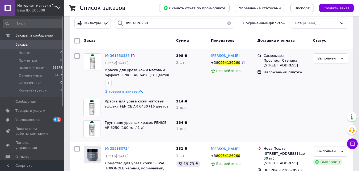
scroll to position [0, 0]
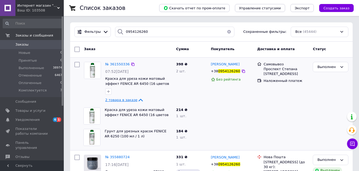
click at [151, 53] on div "Заказ" at bounding box center [128, 49] width 92 height 10
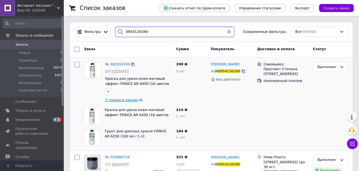
click at [152, 28] on input "0954126260" at bounding box center [174, 32] width 119 height 10
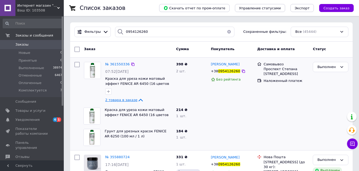
click at [46, 45] on span "Заказы" at bounding box center [32, 44] width 34 height 5
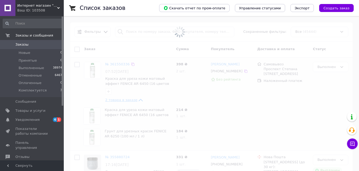
click at [140, 34] on span at bounding box center [179, 32] width 359 height 64
click at [156, 44] on span at bounding box center [179, 32] width 359 height 64
click at [155, 20] on span at bounding box center [179, 32] width 359 height 64
click at [149, 14] on div "Список заказов" at bounding box center [114, 8] width 69 height 16
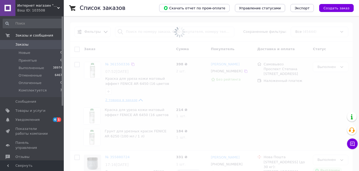
click at [152, 18] on div "Список заказов Скачать отчет по пром-оплате Управление статусами Экспорт Создат…" at bounding box center [212, 146] width 296 height 292
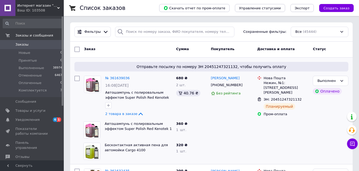
click at [144, 57] on div "Отправьте посылку по номеру ЭН 20451247321132, чтобы получить оплату № 36163903…" at bounding box center [211, 89] width 283 height 64
click at [145, 46] on div "Заказ" at bounding box center [128, 49] width 92 height 10
click at [149, 15] on div "Список заказов" at bounding box center [114, 8] width 69 height 16
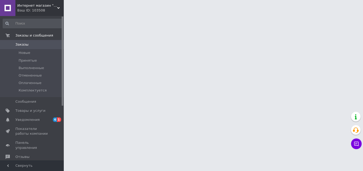
click at [65, 13] on html "Интернет магазин "Каблучок" Ваш ID: 103508 Сайт Интернет магазин "Каблучок" Каб…" at bounding box center [181, 6] width 363 height 13
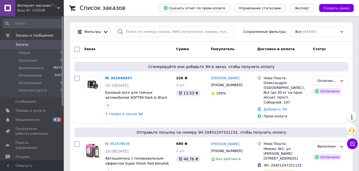
scroll to position [27, 0]
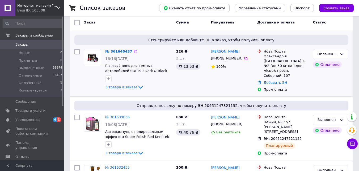
click at [125, 86] on span "3 товара в заказе" at bounding box center [121, 87] width 32 height 4
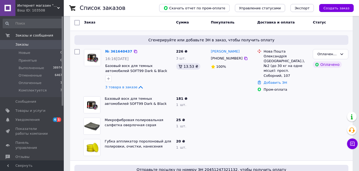
click at [167, 86] on div "3 товара в заказе" at bounding box center [138, 87] width 67 height 6
click at [216, 87] on div "[PERSON_NAME] [PHONE_NUMBER] 100%" at bounding box center [232, 70] width 47 height 47
click at [132, 84] on div "3 товара в заказе" at bounding box center [138, 87] width 67 height 6
click at [128, 86] on span "3 товара в заказе" at bounding box center [121, 87] width 32 height 4
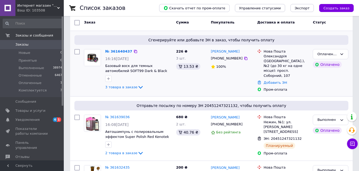
click at [174, 85] on div "226 ₴ 3 шт. 13.53 ₴" at bounding box center [191, 70] width 35 height 47
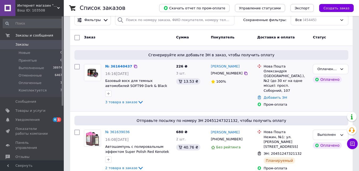
scroll to position [0, 0]
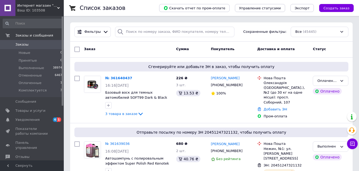
click at [149, 49] on div "Заказ" at bounding box center [128, 49] width 92 height 10
click at [120, 77] on link "№ 361640437" at bounding box center [118, 78] width 27 height 4
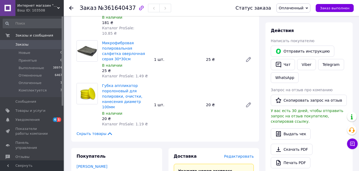
scroll to position [160, 0]
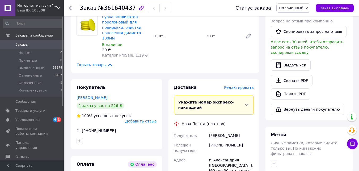
drag, startPoint x: 210, startPoint y: 114, endPoint x: 248, endPoint y: 112, distance: 37.6
click at [248, 130] on div "[PERSON_NAME]" at bounding box center [231, 135] width 47 height 10
copy div "[PERSON_NAME]"
drag, startPoint x: 208, startPoint y: 114, endPoint x: 255, endPoint y: 113, distance: 46.8
click at [255, 130] on div "[PERSON_NAME]" at bounding box center [231, 135] width 47 height 10
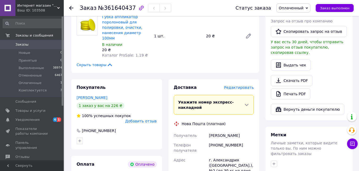
copy div "[PERSON_NAME]"
drag, startPoint x: 215, startPoint y: 123, endPoint x: 244, endPoint y: 122, distance: 29.3
click at [244, 140] on div "[PHONE_NUMBER]" at bounding box center [231, 147] width 47 height 15
click at [217, 140] on div "[PHONE_NUMBER]" at bounding box center [231, 147] width 47 height 15
drag, startPoint x: 216, startPoint y: 124, endPoint x: 244, endPoint y: 123, distance: 28.2
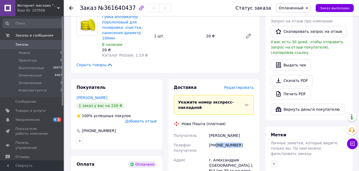
click at [244, 140] on div "[PHONE_NUMBER]" at bounding box center [231, 147] width 47 height 15
copy div "0667174257"
click at [217, 155] on div "г. Александрия ([GEOGRAPHIC_DATA].), №2 (до 30 кг на одно место): просп. [STREE…" at bounding box center [231, 170] width 47 height 31
copy div "Александрия"
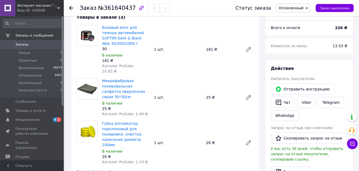
click at [192, 97] on div "Микрофибровая полировальная салфетка оверлочная серая 30*30см В наличии 25 ₴ Ка…" at bounding box center [178, 97] width 156 height 40
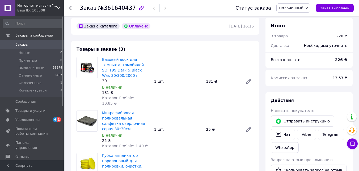
scroll to position [0, 0]
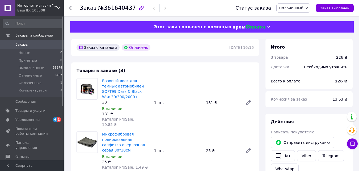
click at [193, 99] on div "1 шт." at bounding box center [178, 102] width 52 height 7
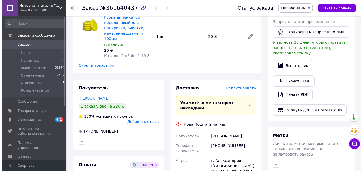
scroll to position [160, 0]
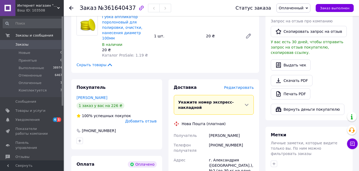
click at [218, 84] on div "Доставка" at bounding box center [199, 87] width 51 height 6
click at [243, 85] on span "Редактировать" at bounding box center [239, 87] width 30 height 4
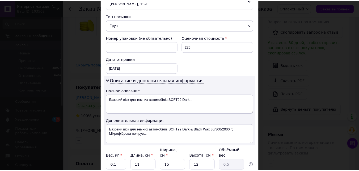
scroll to position [242, 0]
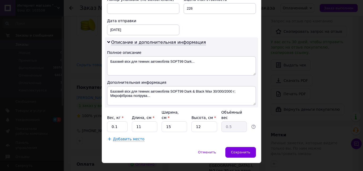
click at [246, 147] on div "Сохранить" at bounding box center [241, 152] width 31 height 11
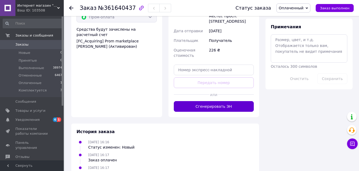
click at [223, 101] on button "Сгенерировать ЭН" at bounding box center [214, 106] width 80 height 11
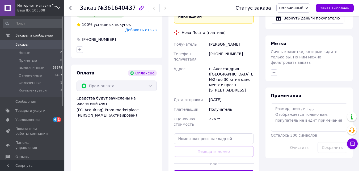
scroll to position [213, 0]
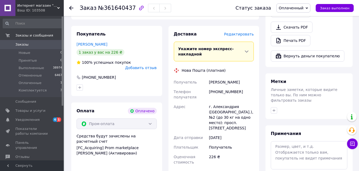
click at [251, 102] on div "г. Александрия ([GEOGRAPHIC_DATA].), №2 (до 30 кг на одно место): просп. [STREE…" at bounding box center [231, 117] width 47 height 31
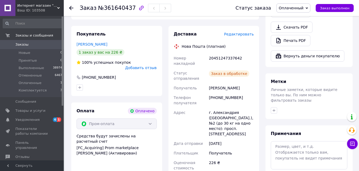
click at [224, 53] on div "20451247337642" at bounding box center [231, 60] width 47 height 15
copy div "20451247337642"
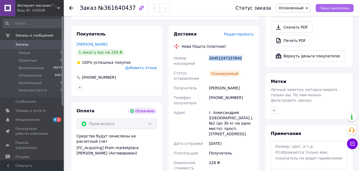
click at [344, 7] on span "Заказ выполнен" at bounding box center [335, 8] width 30 height 4
click at [261, 97] on div "Доставка Редактировать Нова Пошта (платная) Номер накладной 20451247337642 Стат…" at bounding box center [213, 117] width 97 height 182
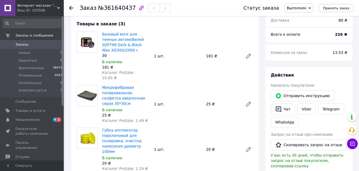
scroll to position [53, 0]
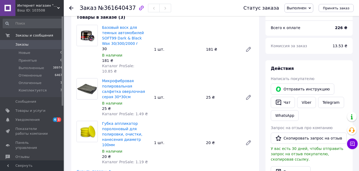
click at [282, 101] on button "Чат" at bounding box center [283, 102] width 24 height 11
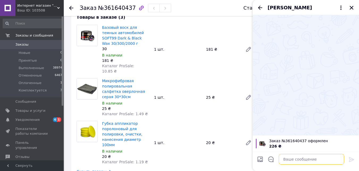
click at [314, 159] on textarea at bounding box center [311, 158] width 65 height 11
paste textarea "Доброго дня! Замовлення сьогодні відправимо. Ваша ТТН -"
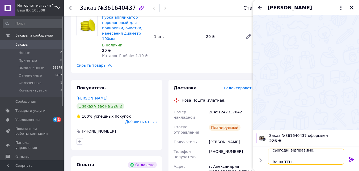
scroll to position [160, 0]
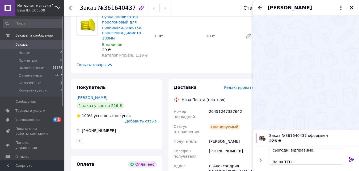
click at [225, 106] on div "20451247337642" at bounding box center [231, 113] width 47 height 15
copy div "20451247337642"
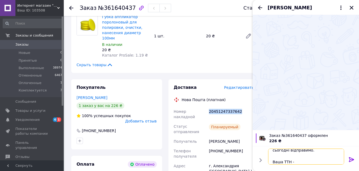
click at [316, 163] on textarea "Доброго дня! Замовлення сьогодні відправимо. Ваша ТТН -" at bounding box center [306, 156] width 76 height 16
paste textarea "20451247337642"
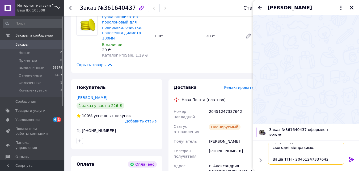
scroll to position [6, 0]
type textarea "Доброго дня! Замовлення сьогодні відправимо. Ваша ТТН - 20451247337642"
click at [353, 160] on icon at bounding box center [352, 159] width 6 height 6
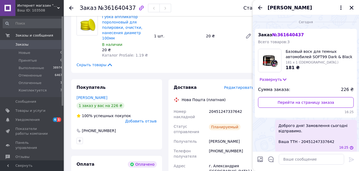
scroll to position [0, 0]
click at [346, 20] on div "Сегодня" at bounding box center [306, 21] width 102 height 5
click at [354, 7] on icon "Закрыть" at bounding box center [352, 7] width 5 height 5
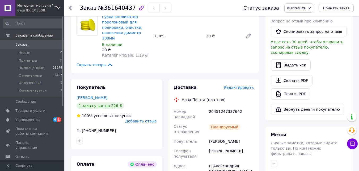
click at [209, 84] on div "Доставка" at bounding box center [199, 87] width 51 height 6
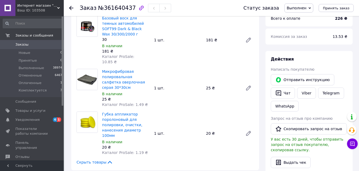
scroll to position [27, 0]
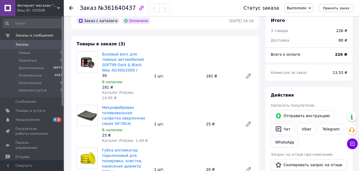
click at [189, 82] on div "Базовый воск для темных автомобилей SOFT99 Dark & Black Wax 30/300/2000 г 30 В …" at bounding box center [178, 75] width 156 height 51
click at [189, 81] on div "Базовый воск для темных автомобилей SOFT99 Dark & Black Wax 30/300/2000 г 30 В …" at bounding box center [178, 75] width 156 height 51
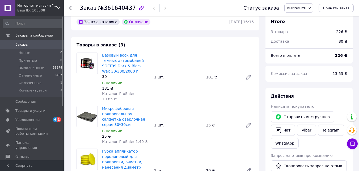
scroll to position [0, 0]
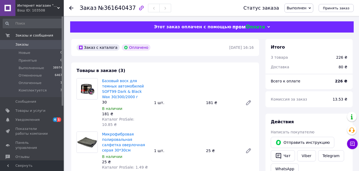
drag, startPoint x: 163, startPoint y: 76, endPoint x: 164, endPoint y: 65, distance: 10.6
click at [163, 76] on div "Товары в заказе (3) Базовый воск для темных автомобилей SOFT99 Dark & Black Wax…" at bounding box center [165, 147] width 188 height 170
click at [181, 43] on div "Заказ с каталога Оплачено 12.09.2025 | 16:16" at bounding box center [165, 47] width 188 height 17
click at [188, 2] on div "Заказ №361640437" at bounding box center [156, 8] width 153 height 16
click at [185, 11] on div "Заказ №361640437" at bounding box center [156, 8] width 153 height 16
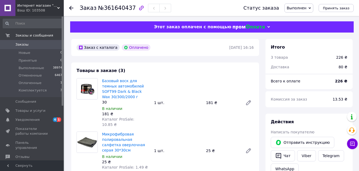
click at [41, 42] on span "Заказы" at bounding box center [32, 44] width 34 height 5
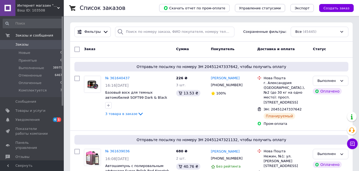
click at [149, 5] on div "Список заказов" at bounding box center [114, 8] width 69 height 16
click at [160, 53] on div "Заказ" at bounding box center [128, 49] width 92 height 10
click at [353, 146] on icon at bounding box center [352, 143] width 5 height 5
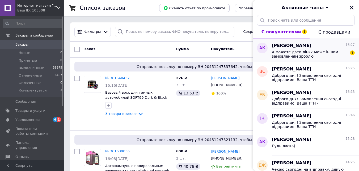
click at [314, 59] on div "Анна Калачева 16:27 А можете дати лінк? Може іншим замовленням зроблю 1" at bounding box center [315, 49] width 87 height 23
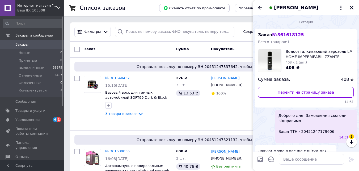
scroll to position [64, 0]
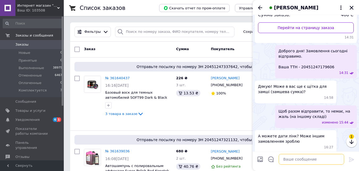
click at [315, 160] on textarea at bounding box center [311, 158] width 65 height 11
click at [352, 145] on div "А можете дати лінк? Може іншим замовленням зроблю 16:27" at bounding box center [306, 141] width 102 height 23
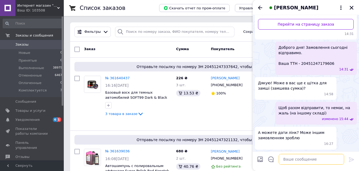
click at [307, 155] on textarea at bounding box center [311, 158] width 65 height 11
paste textarea "https://kabluchok.kiev.ua/ua/p1629655514-schetkalastik-dlya-chistki.html"
type textarea "https://kabluchok.kiev.ua/ua/p1629655514-schetkalastik-dlya-chistki.html"
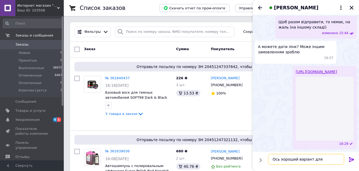
scroll to position [158, 0]
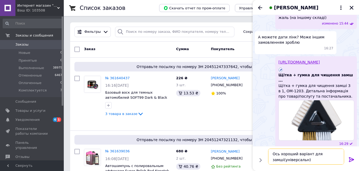
type textarea "Ось хороший варіант для замші(універсальна)"
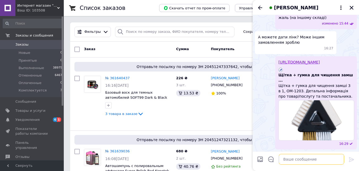
scroll to position [182, 0]
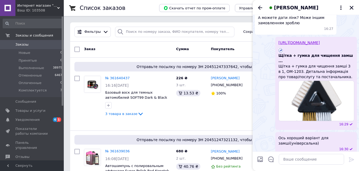
click at [268, 99] on div "https://kabluchok.kiev.ua/ua/p1629655514-schetkalastik-dlya-chistki.html Щітка …" at bounding box center [306, 83] width 102 height 93
click at [352, 8] on icon "Закрыть" at bounding box center [352, 8] width 4 height 4
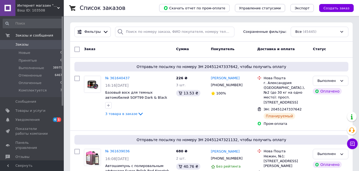
click at [158, 49] on div "Заказ" at bounding box center [128, 49] width 92 height 10
click at [149, 15] on div "Список заказов" at bounding box center [114, 8] width 69 height 16
click at [201, 104] on div "226 ₴ 3 шт. 13.53 ₴" at bounding box center [191, 100] width 35 height 55
click at [161, 55] on div "Заказ Сумма Покупатель Доставка и оплата Статус" at bounding box center [211, 49] width 283 height 16
click at [157, 47] on div "Заказ" at bounding box center [128, 49] width 92 height 10
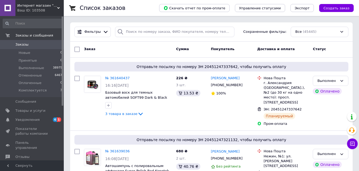
click at [149, 16] on div "Список заказов" at bounding box center [114, 8] width 69 height 16
click at [44, 44] on span "Заказы" at bounding box center [32, 44] width 34 height 5
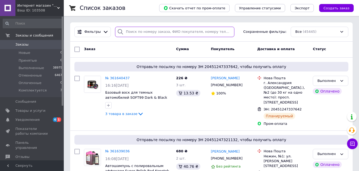
click at [158, 33] on input "search" at bounding box center [174, 32] width 119 height 10
type input "0937939678"
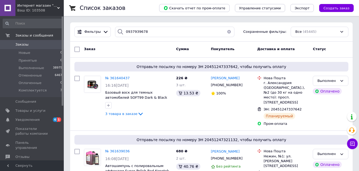
click at [149, 14] on div "Список заказов" at bounding box center [114, 8] width 69 height 16
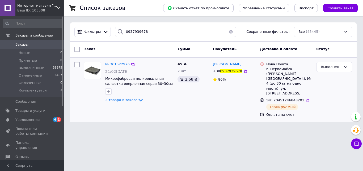
click at [183, 105] on div "45 ₴ 2 шт. 2.68 ₴" at bounding box center [193, 90] width 35 height 60
click at [130, 99] on span "2 товара в заказе" at bounding box center [121, 100] width 32 height 4
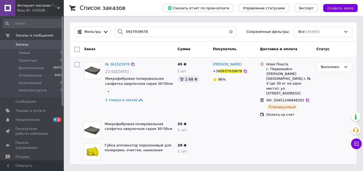
click at [193, 105] on div "45 ₴ 2 шт. 2.68 ₴" at bounding box center [193, 90] width 35 height 60
click at [171, 49] on div "Заказ" at bounding box center [129, 49] width 94 height 10
click at [144, 48] on div "Заказ" at bounding box center [129, 49] width 94 height 10
click at [38, 46] on span "Заказы" at bounding box center [32, 44] width 34 height 5
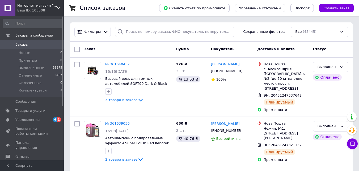
click at [203, 56] on div "Заказ Сумма Покупатель Доставка и оплата Статус" at bounding box center [211, 49] width 283 height 16
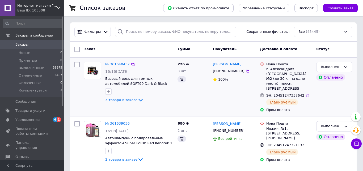
click at [157, 46] on div "Заказ" at bounding box center [129, 49] width 94 height 10
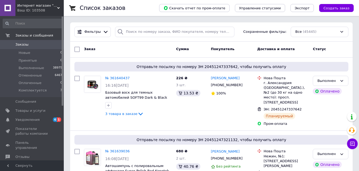
click at [129, 46] on div "Заказ" at bounding box center [128, 49] width 92 height 10
click at [149, 8] on div "Список заказов" at bounding box center [114, 8] width 69 height 16
click at [175, 48] on div "Сумма" at bounding box center [191, 49] width 35 height 10
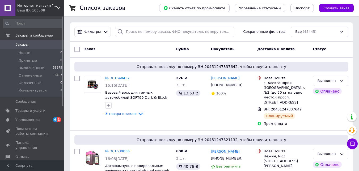
click at [165, 52] on div "Заказ" at bounding box center [128, 49] width 92 height 10
click at [197, 108] on div "226 ₴ 3 шт. 13.53 ₴" at bounding box center [191, 100] width 35 height 55
click at [144, 52] on div "Заказ" at bounding box center [128, 49] width 92 height 10
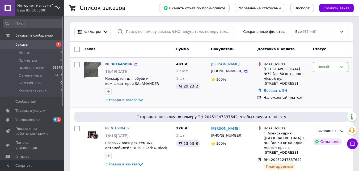
click at [156, 94] on div at bounding box center [138, 91] width 69 height 9
click at [126, 98] on span "2 товара в заказе" at bounding box center [121, 100] width 32 height 4
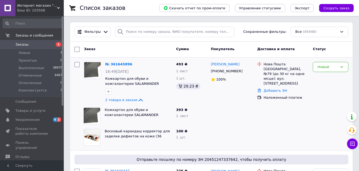
click at [172, 124] on div "Кожкартон для обуви и кожгалантереи SALAMANDER Германия (толщина 0.6 - 2.0мм) 0…" at bounding box center [139, 115] width 72 height 21
click at [175, 95] on div "493 ₴ [DATE] 1 шт. 29.23 ₴" at bounding box center [191, 83] width 35 height 46
click at [214, 104] on div "[PERSON_NAME] [PHONE_NUMBER] 100%" at bounding box center [232, 83] width 47 height 46
click at [338, 65] on div "Новый" at bounding box center [328, 67] width 20 height 6
click at [328, 78] on li "Принят" at bounding box center [330, 78] width 35 height 10
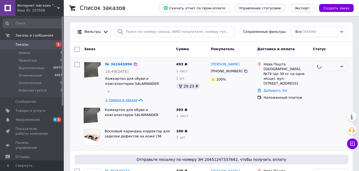
click at [138, 98] on icon at bounding box center [141, 100] width 6 height 6
